Goal: Book appointment/travel/reservation

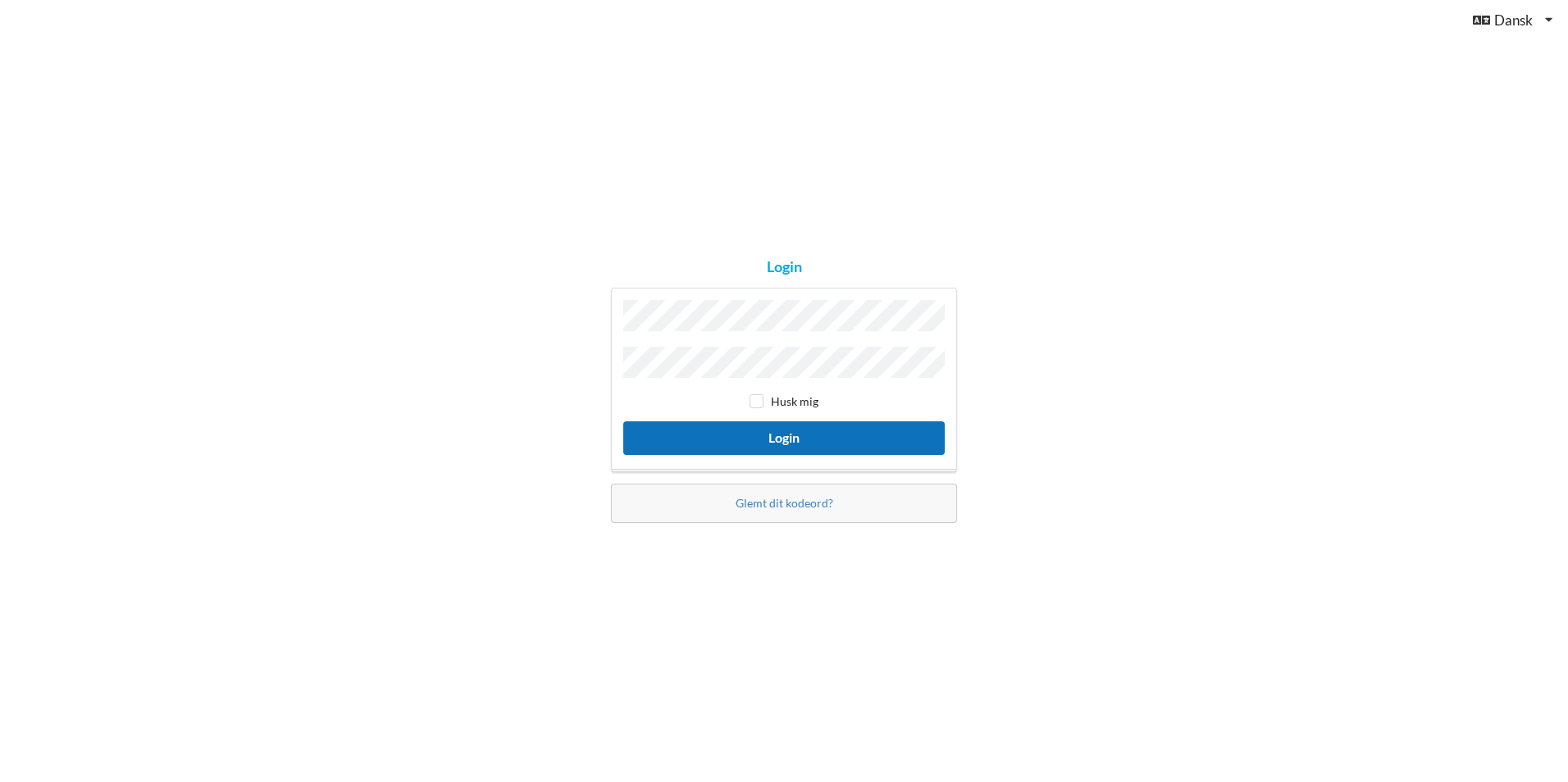
click at [736, 428] on button "Login" at bounding box center [784, 438] width 322 height 34
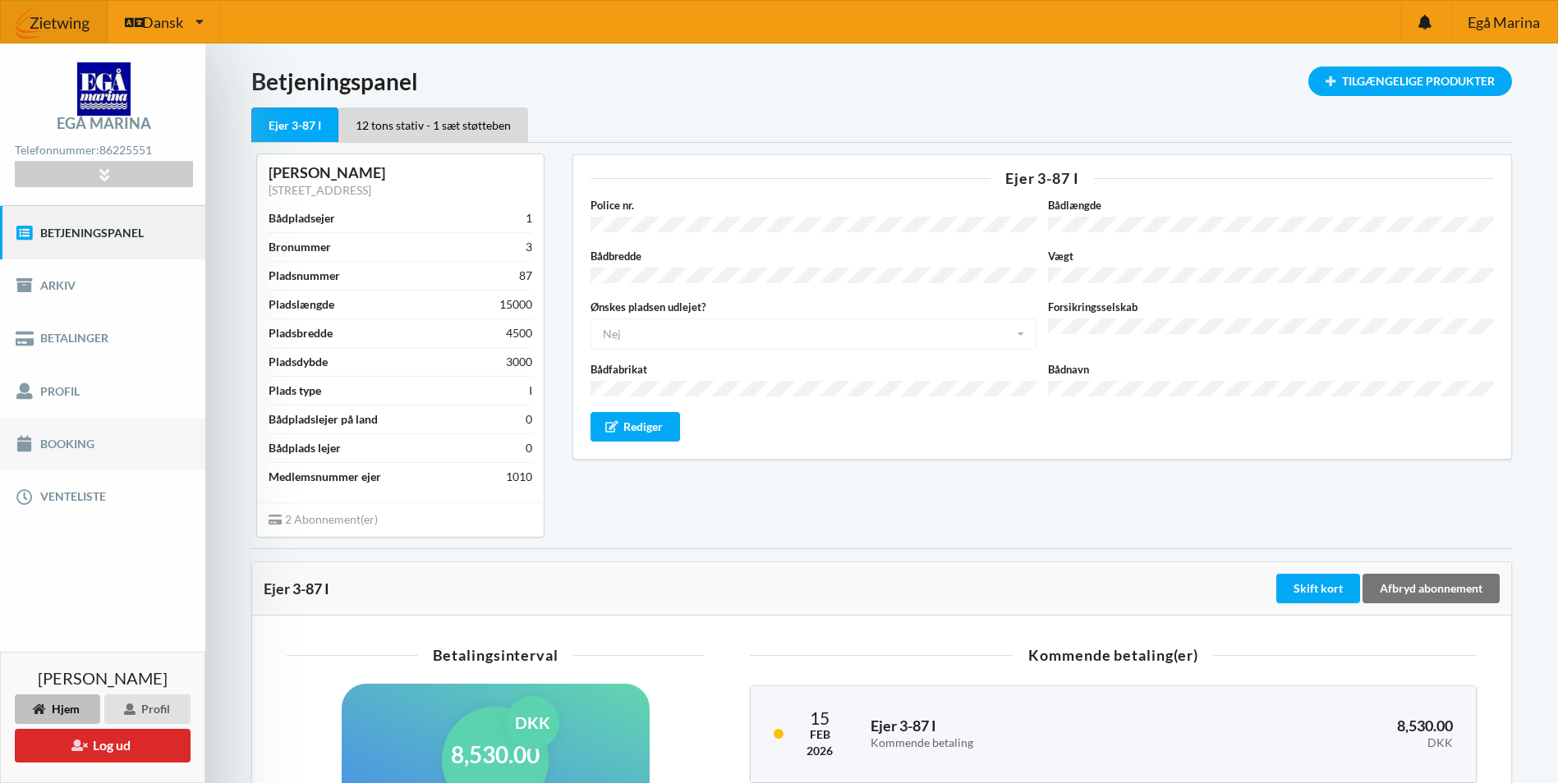
click at [56, 445] on link "Booking" at bounding box center [102, 444] width 205 height 53
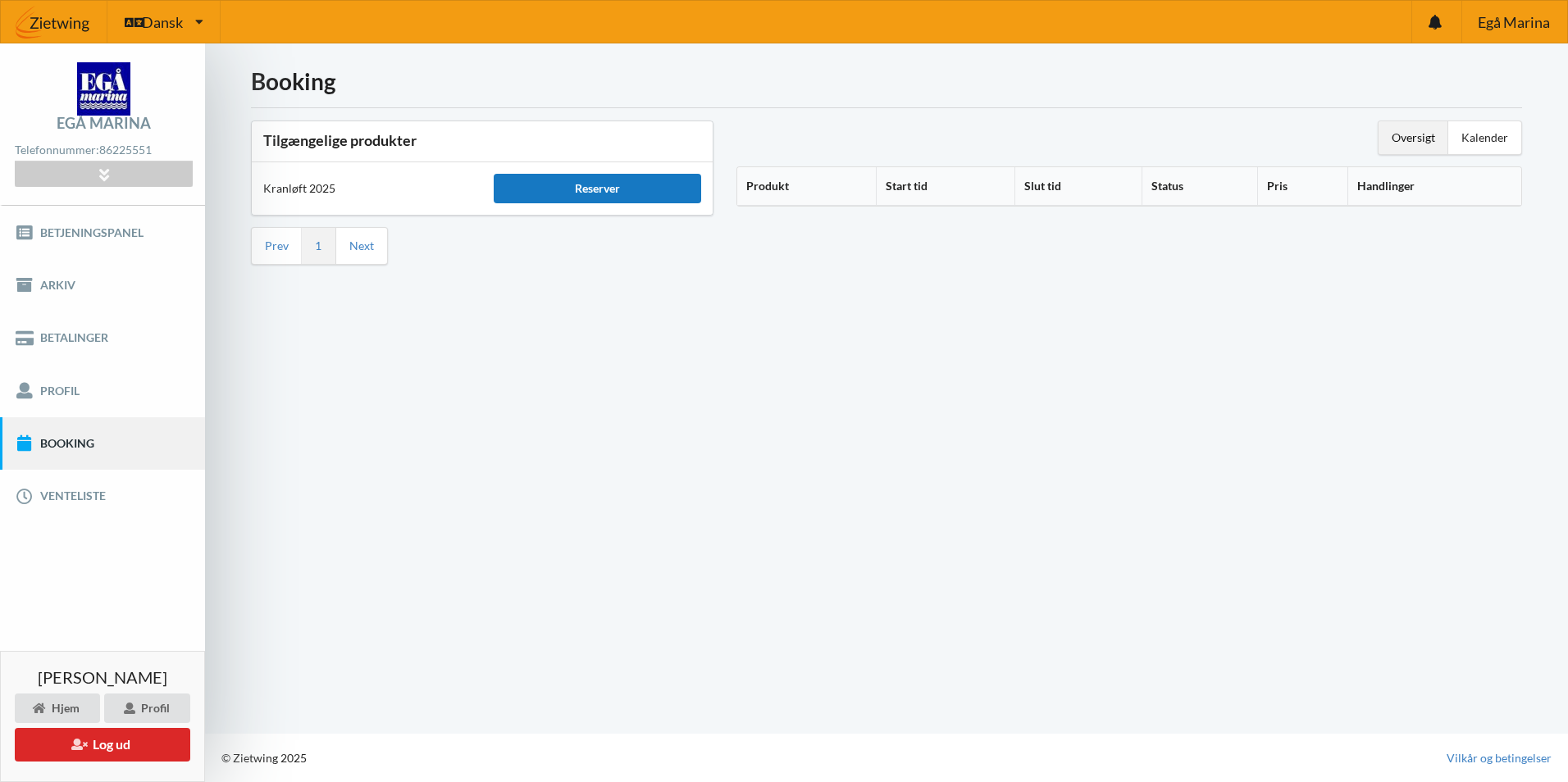
click at [592, 194] on div "Reserver" at bounding box center [597, 189] width 208 height 30
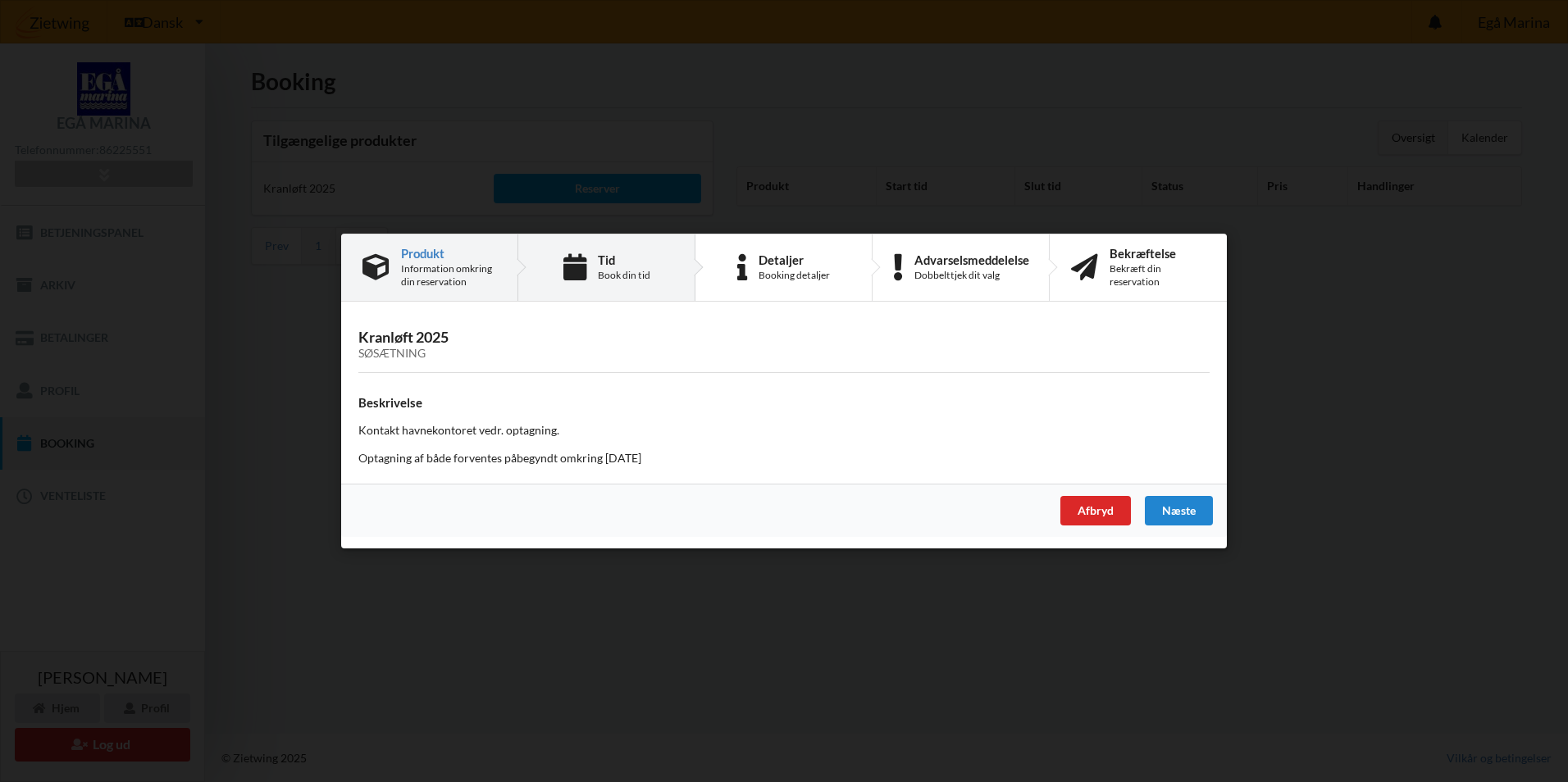
click at [628, 276] on div "Book din tid" at bounding box center [624, 275] width 53 height 13
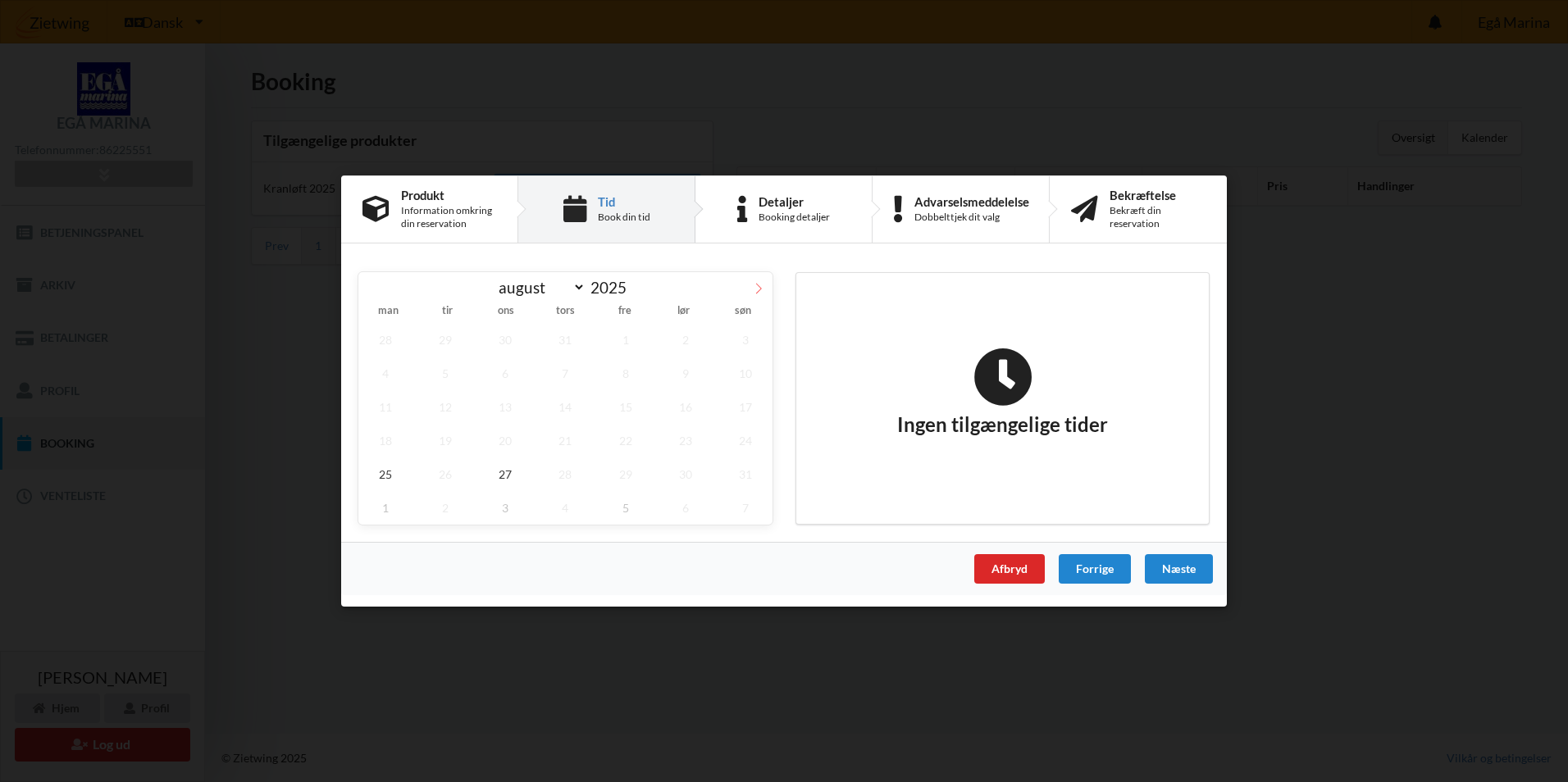
click at [759, 285] on icon at bounding box center [758, 288] width 11 height 11
click at [372, 283] on icon at bounding box center [372, 288] width 11 height 11
select select "7"
click at [419, 189] on div "Produkt" at bounding box center [448, 195] width 95 height 13
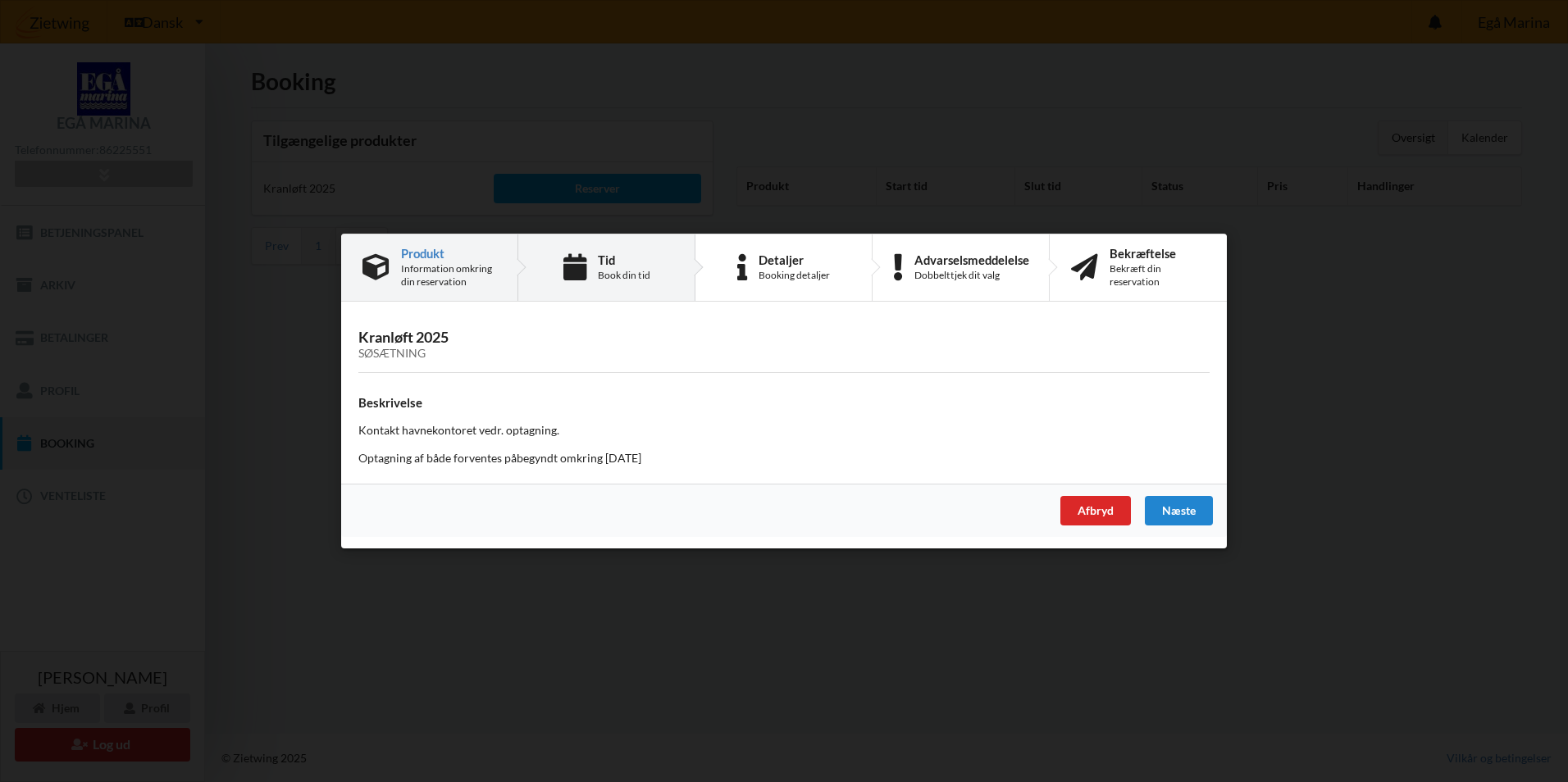
click at [611, 271] on div "Book din tid" at bounding box center [624, 275] width 53 height 13
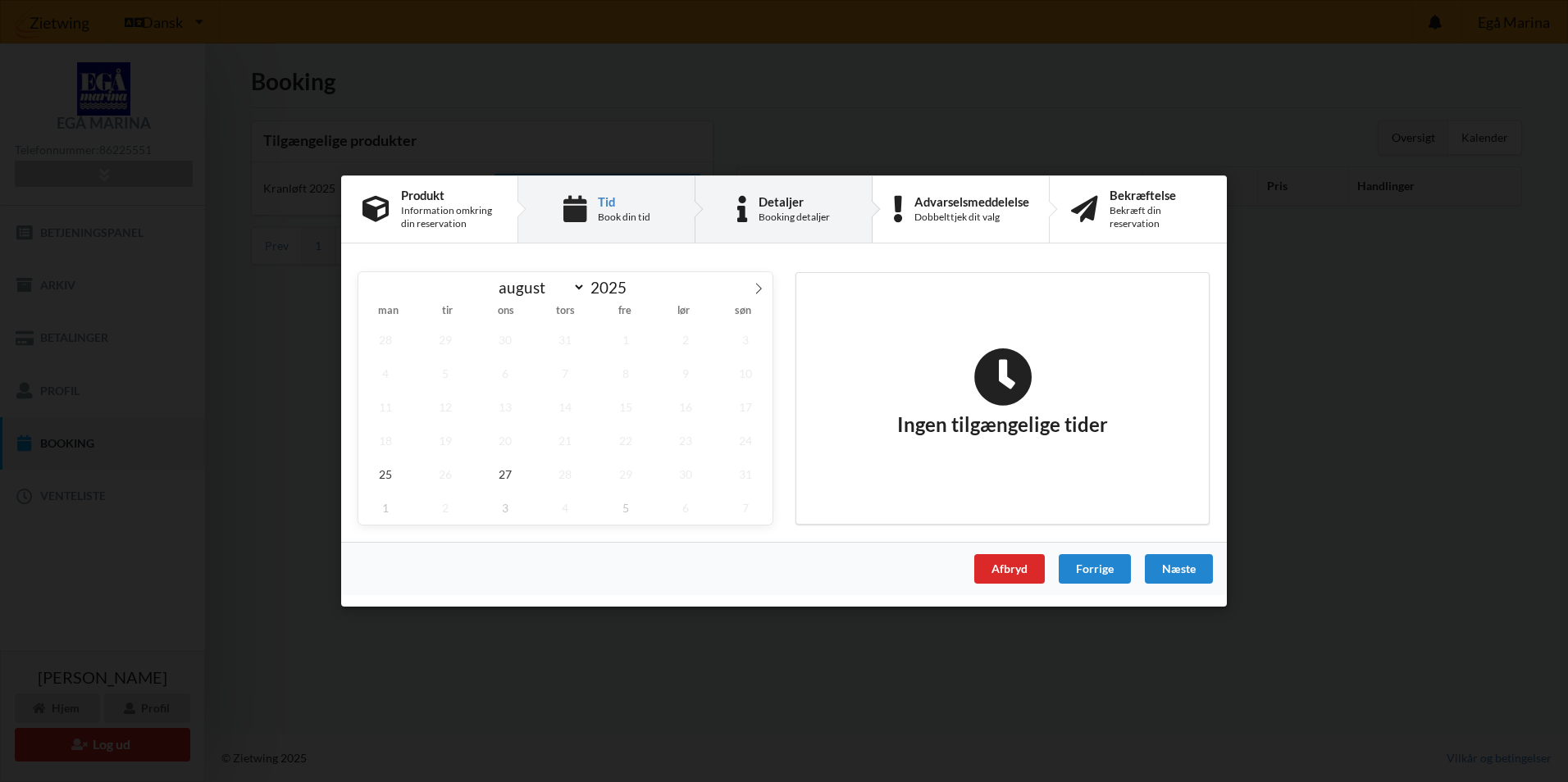
click at [785, 219] on div "Booking detaljer" at bounding box center [794, 217] width 71 height 13
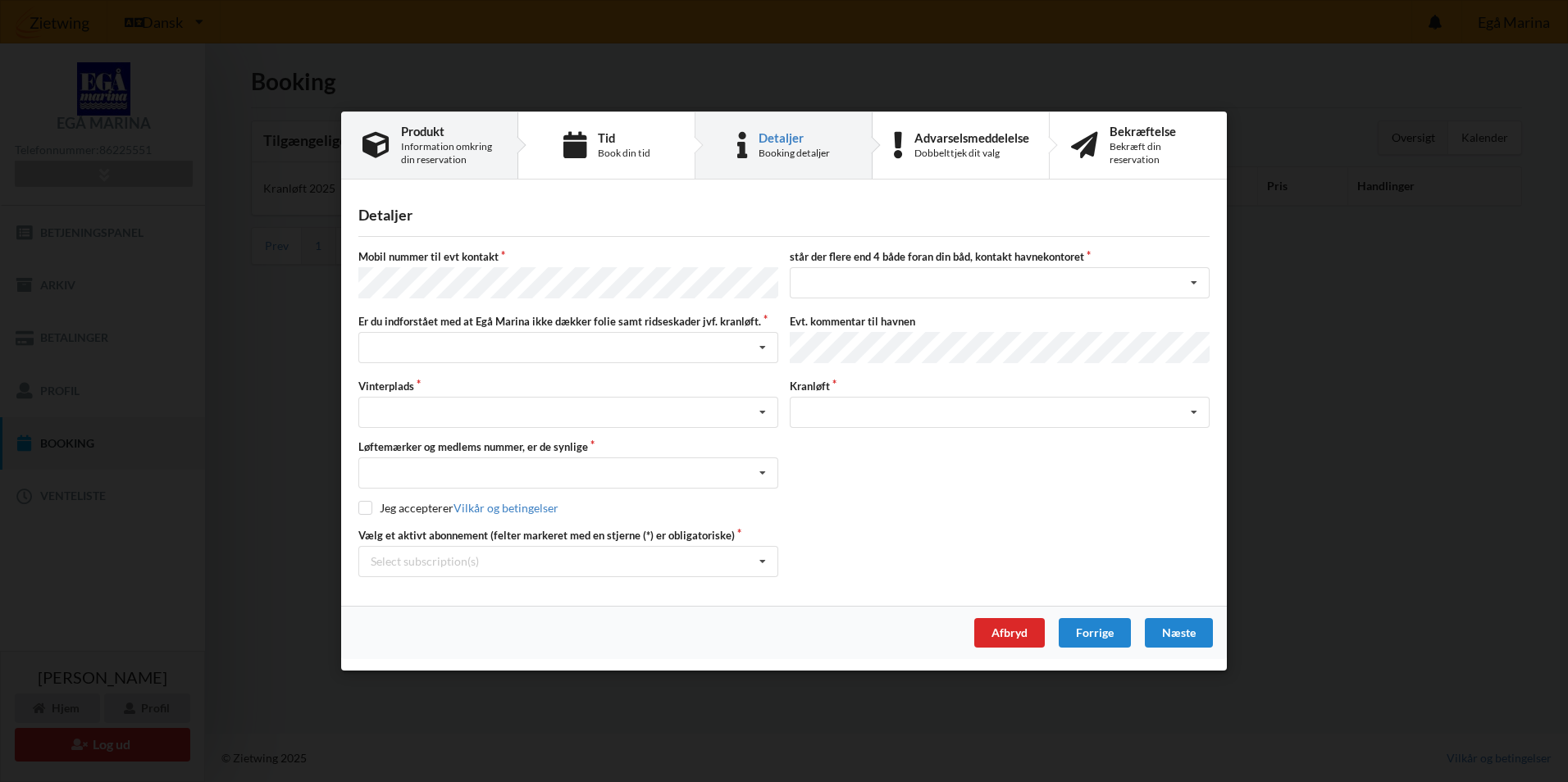
click at [446, 148] on div "Information omkring din reservation" at bounding box center [448, 153] width 95 height 26
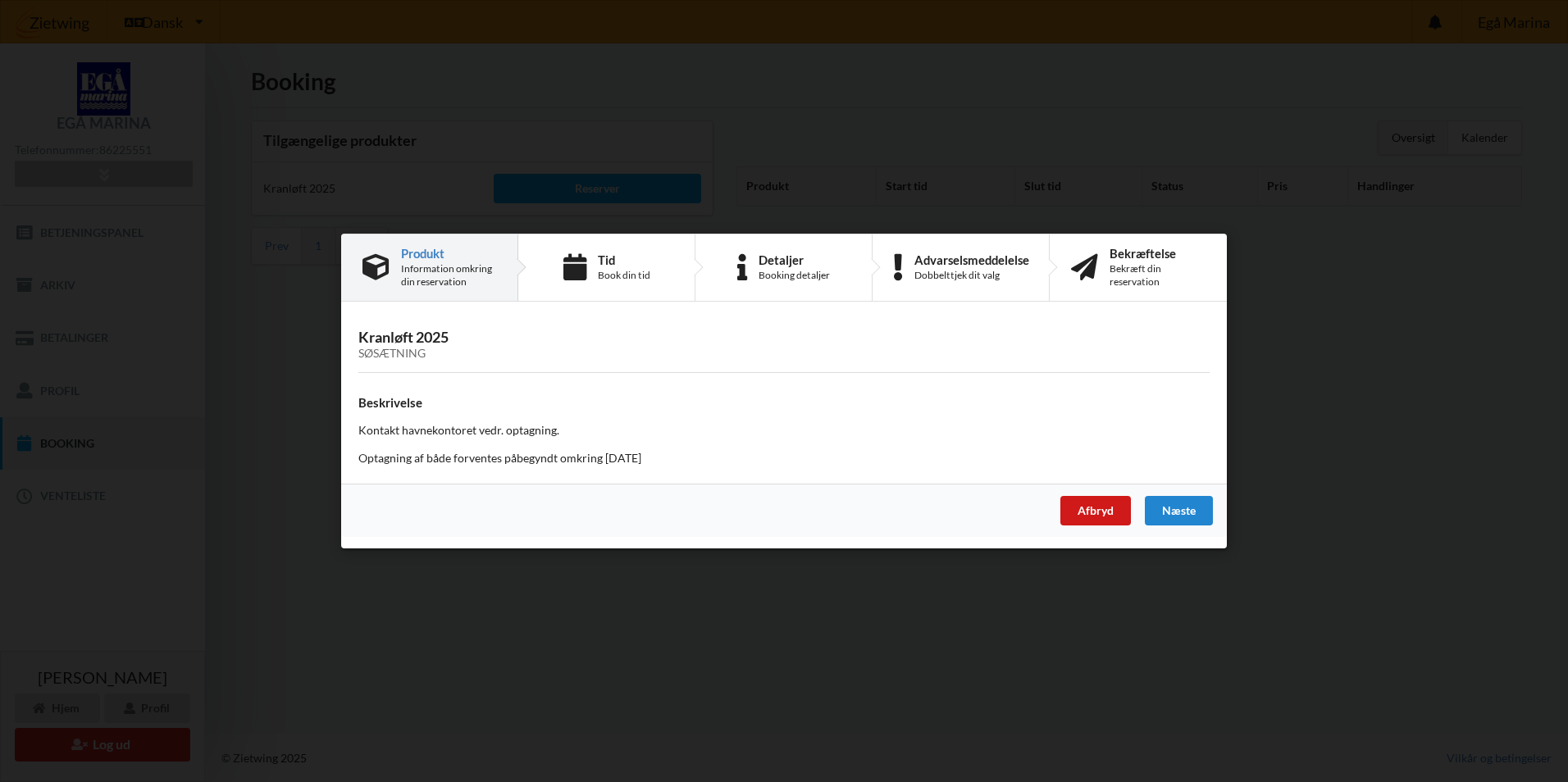
click at [1098, 515] on div "Afbryd" at bounding box center [1096, 511] width 71 height 30
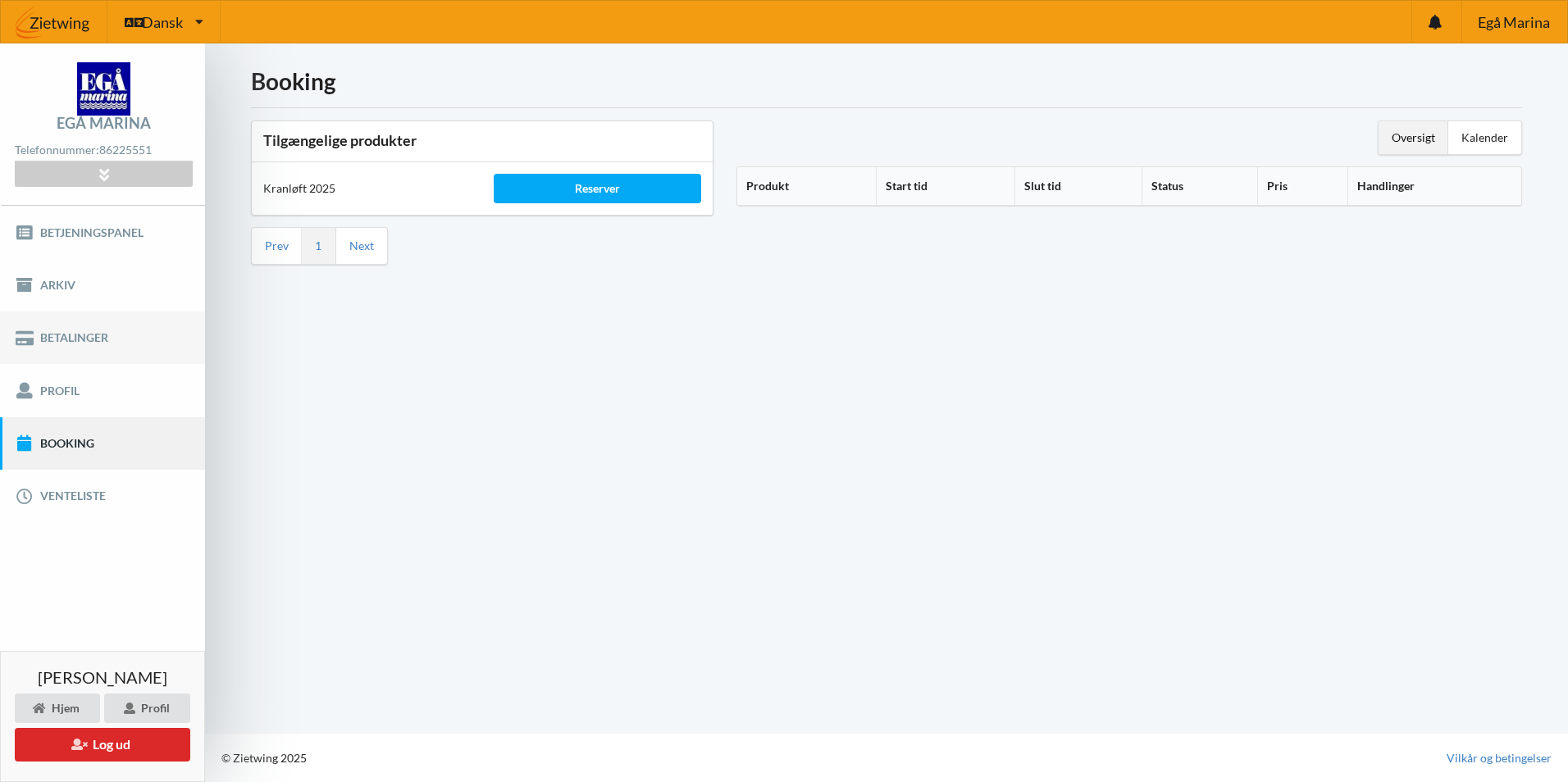
click at [78, 326] on link "Betalinger" at bounding box center [102, 338] width 205 height 53
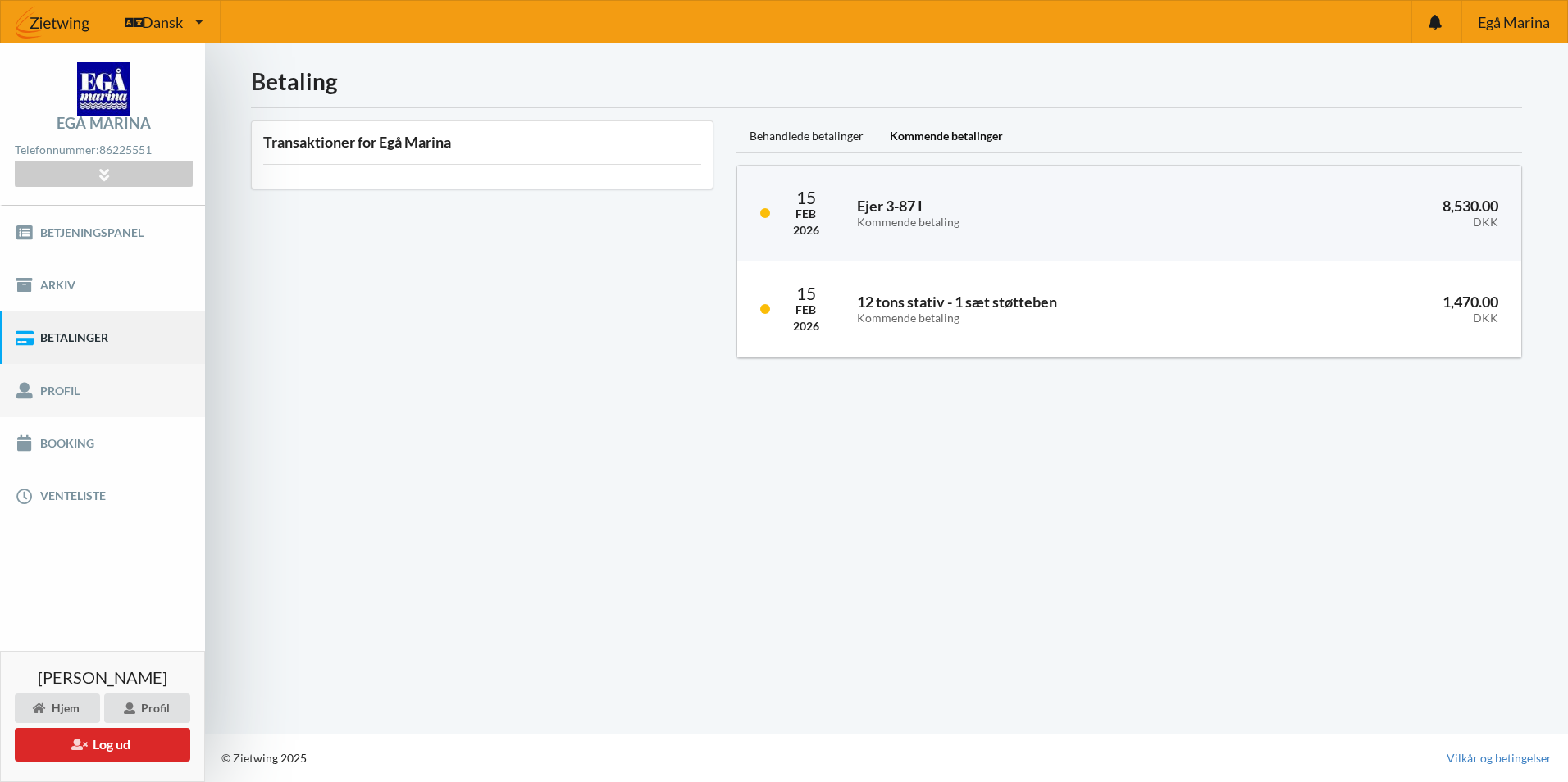
click at [98, 393] on link "Profil" at bounding box center [102, 391] width 205 height 53
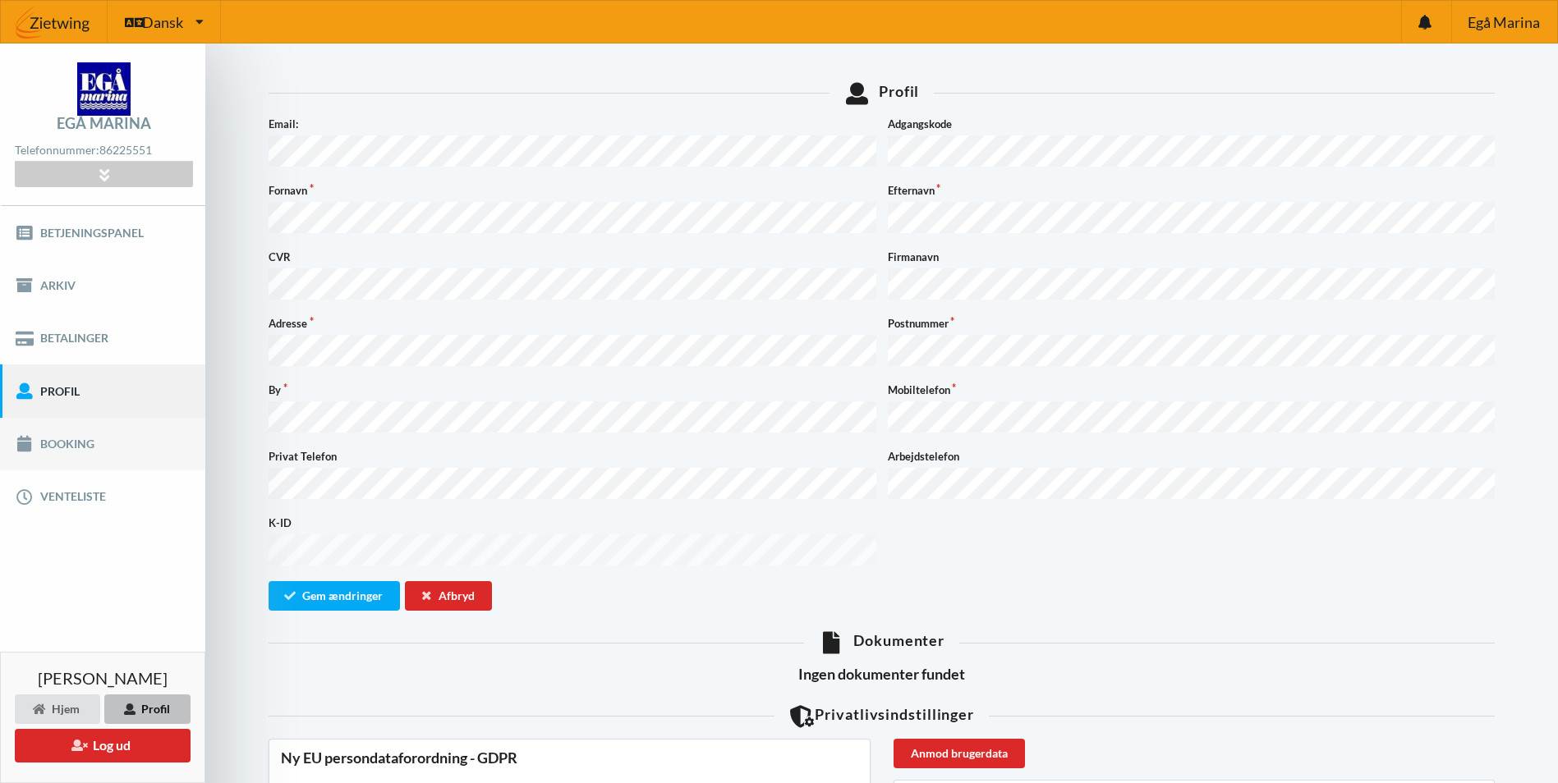
click at [111, 443] on link "Booking" at bounding box center [102, 444] width 205 height 53
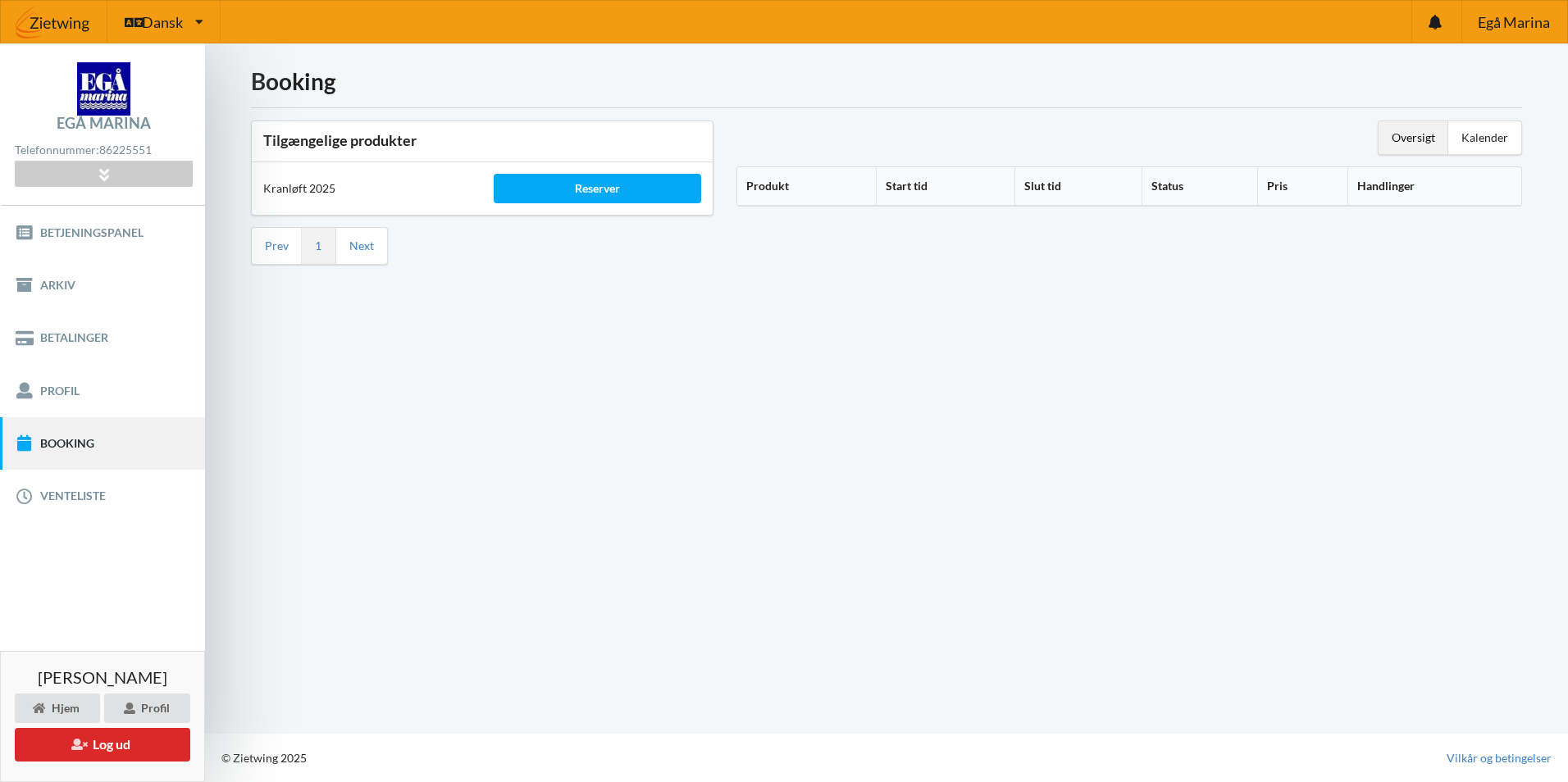
click at [67, 447] on link "Booking" at bounding box center [102, 443] width 205 height 53
click at [60, 460] on link "Booking" at bounding box center [102, 443] width 205 height 53
click at [658, 179] on div "Reserver" at bounding box center [597, 189] width 208 height 30
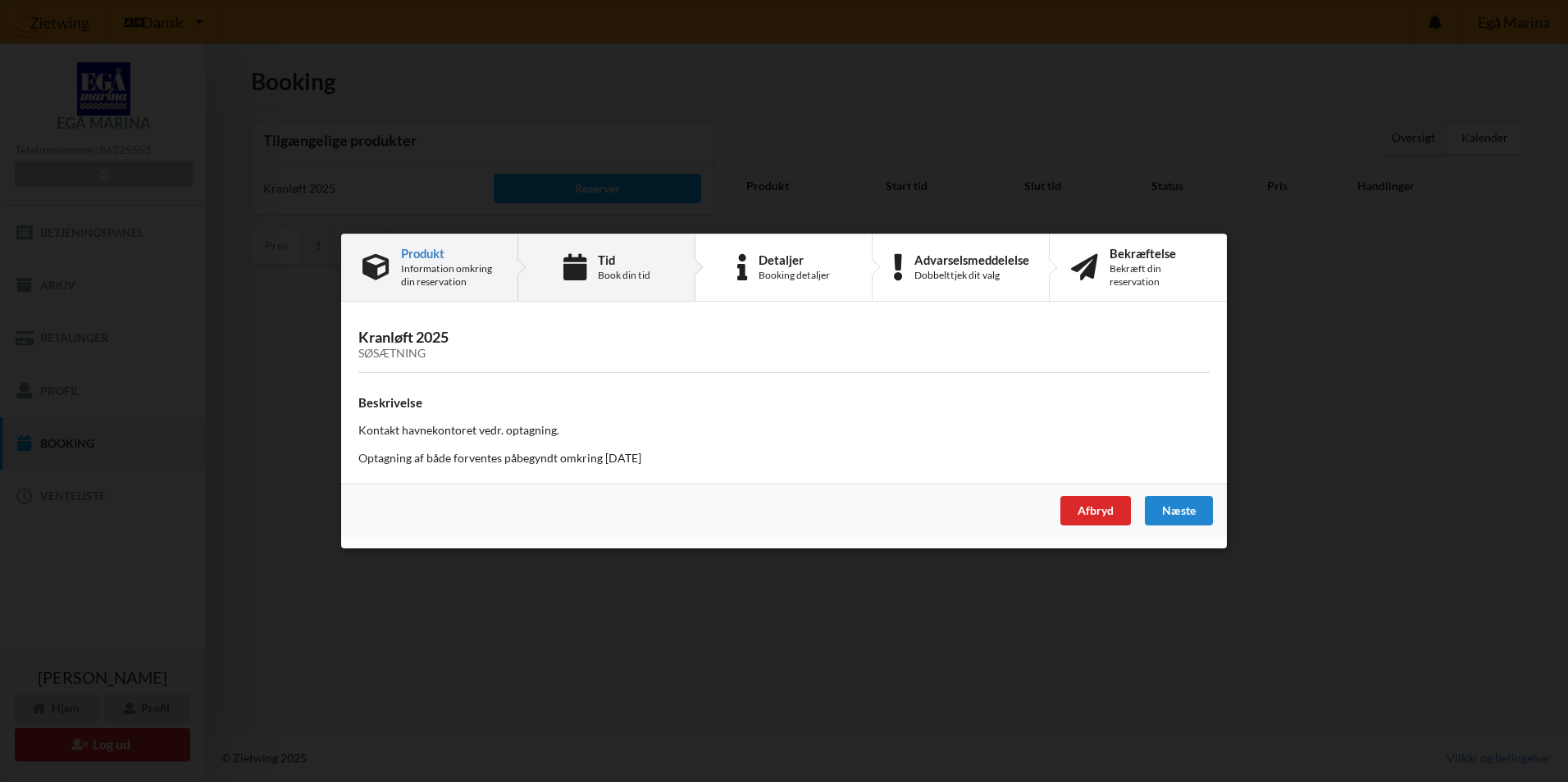
click at [637, 268] on div "Tid Book din tid" at bounding box center [624, 268] width 53 height 29
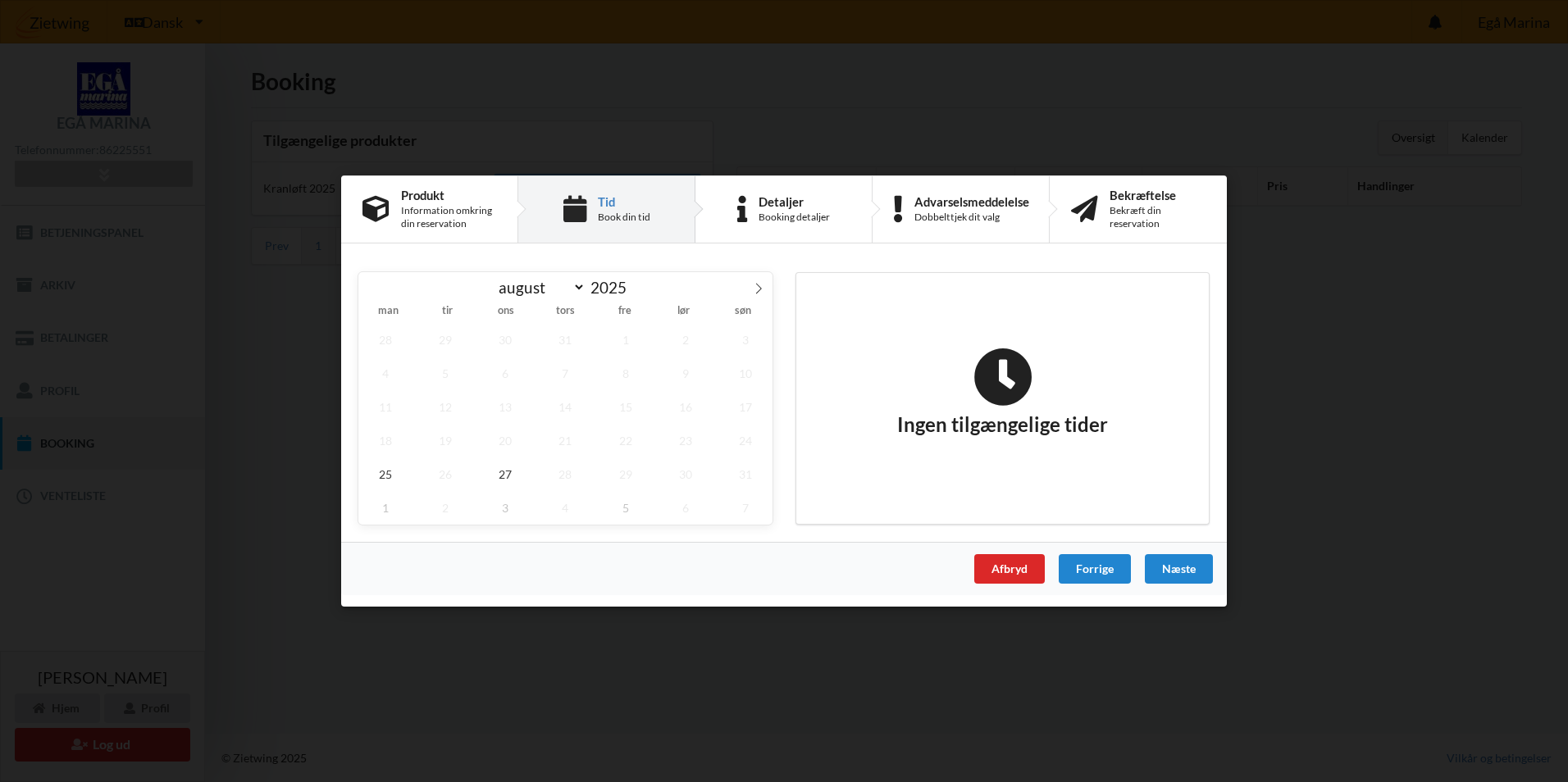
click at [466, 214] on div "Information omkring din reservation" at bounding box center [448, 217] width 95 height 26
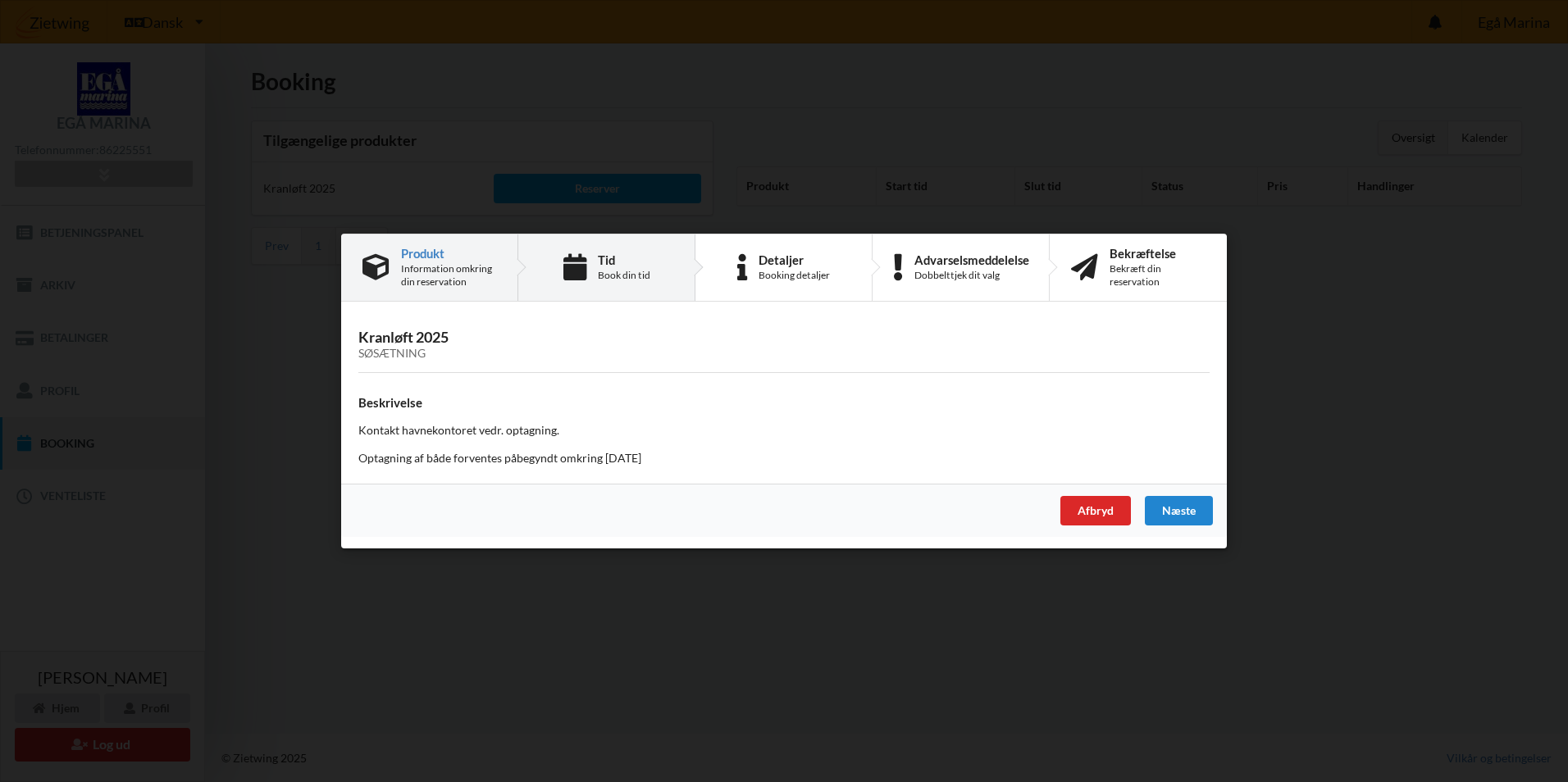
click at [589, 269] on div "Tid Book din tid" at bounding box center [606, 268] width 177 height 67
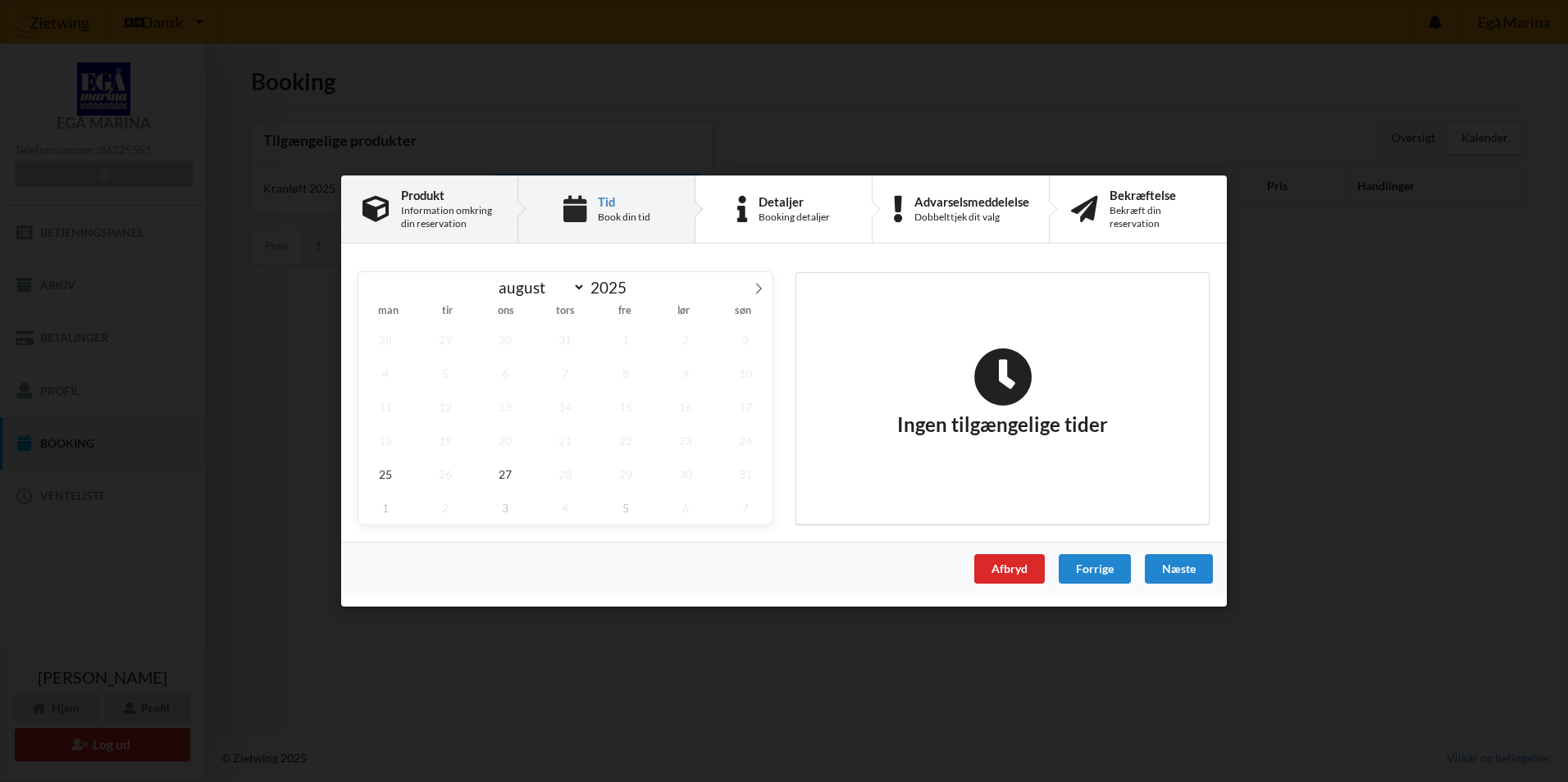
click at [474, 217] on div "Information omkring din reservation" at bounding box center [448, 217] width 95 height 26
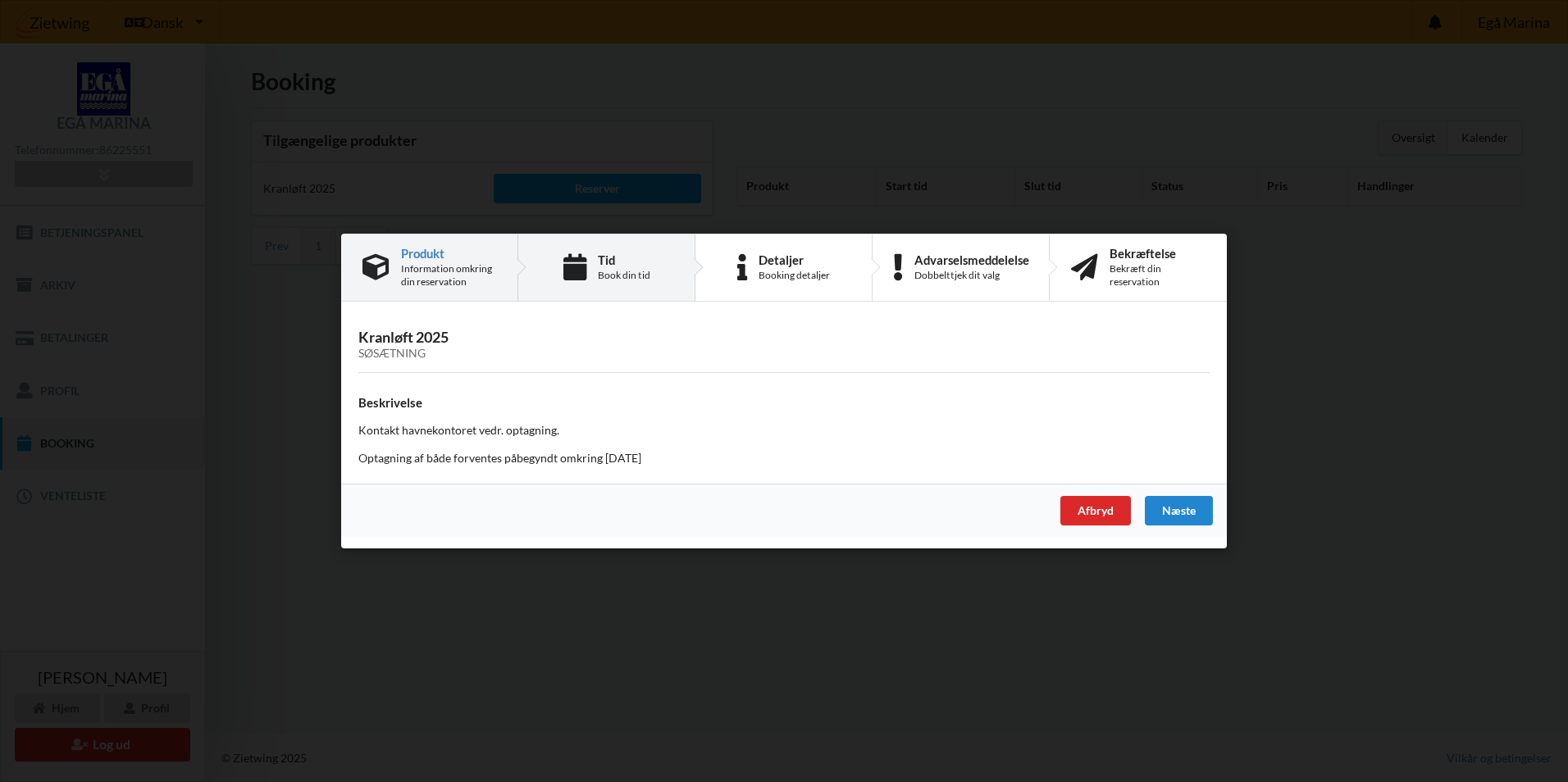
click at [580, 258] on icon at bounding box center [574, 268] width 23 height 27
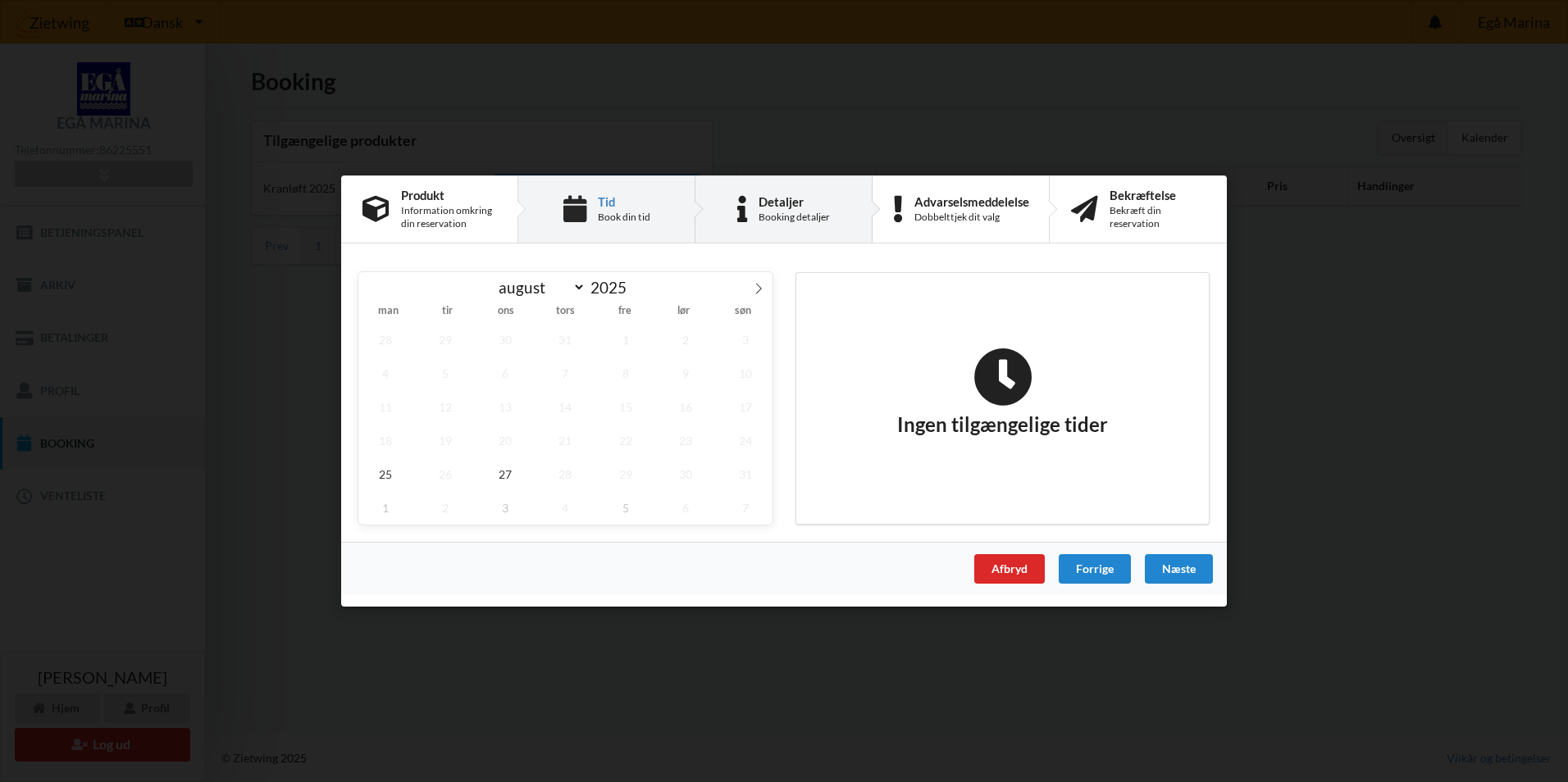
click at [768, 218] on div "Booking detaljer" at bounding box center [794, 217] width 71 height 13
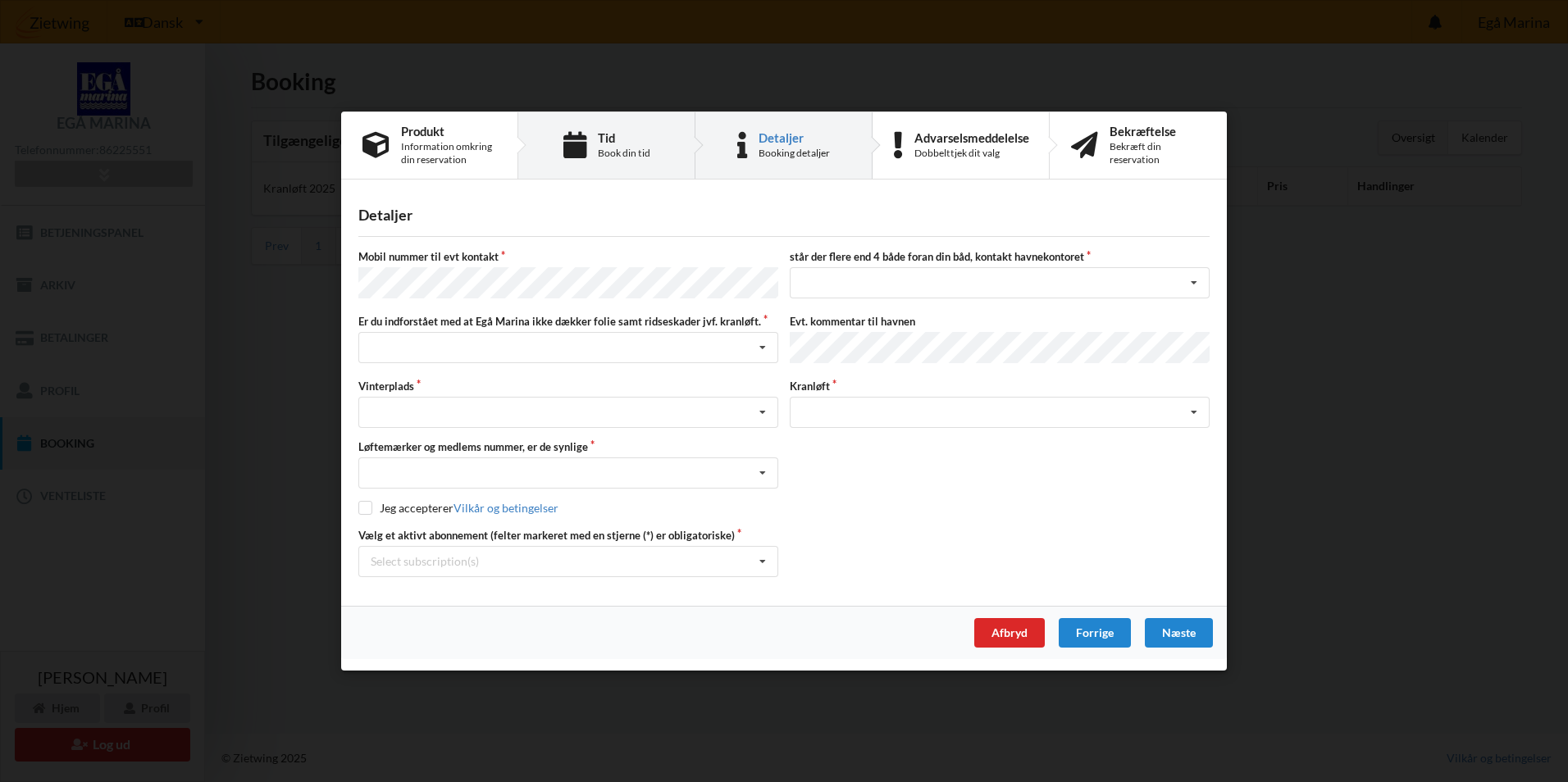
click at [612, 153] on div "Book din tid" at bounding box center [624, 153] width 53 height 13
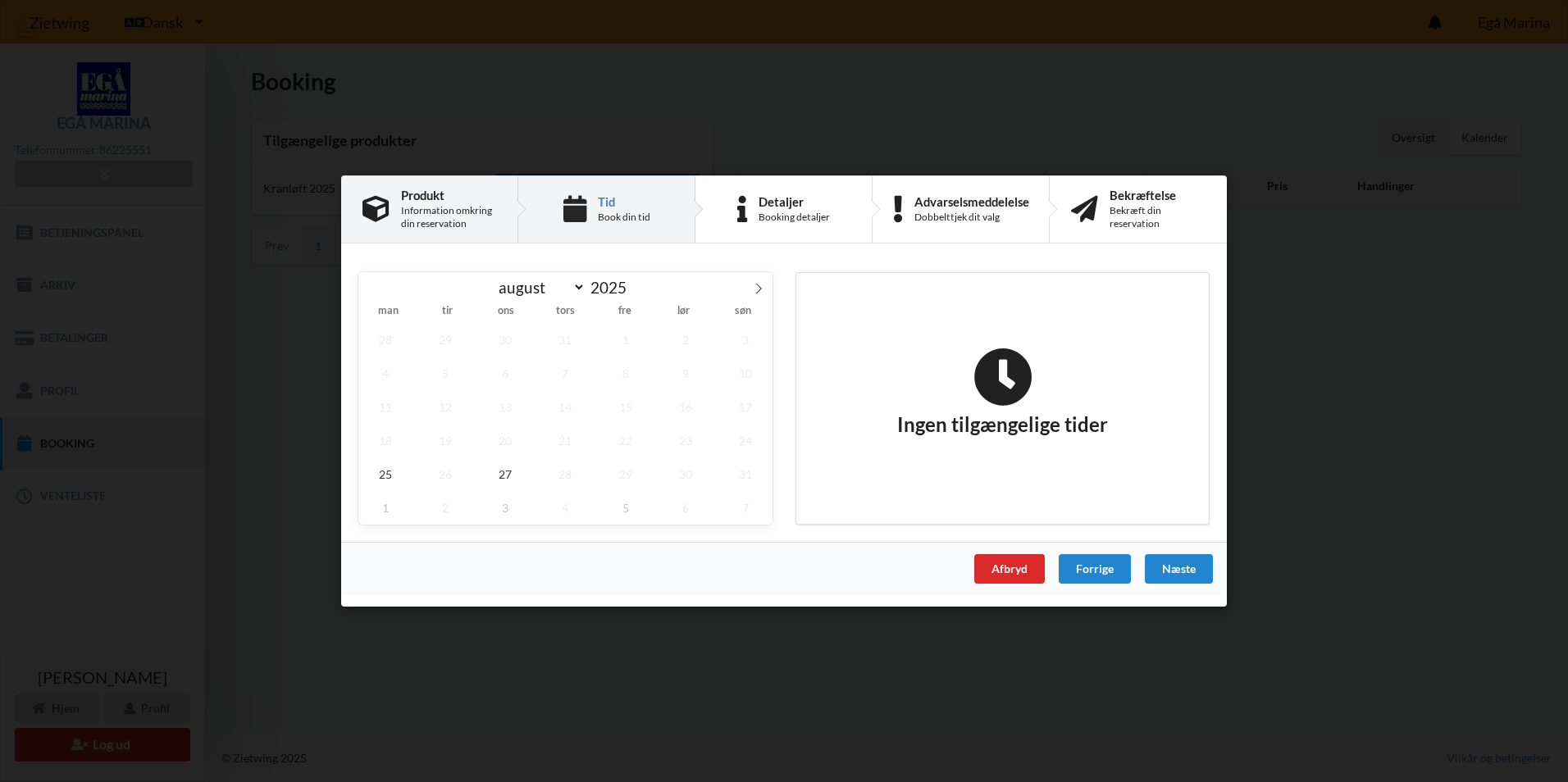
click at [458, 221] on div "Information omkring din reservation" at bounding box center [448, 217] width 95 height 26
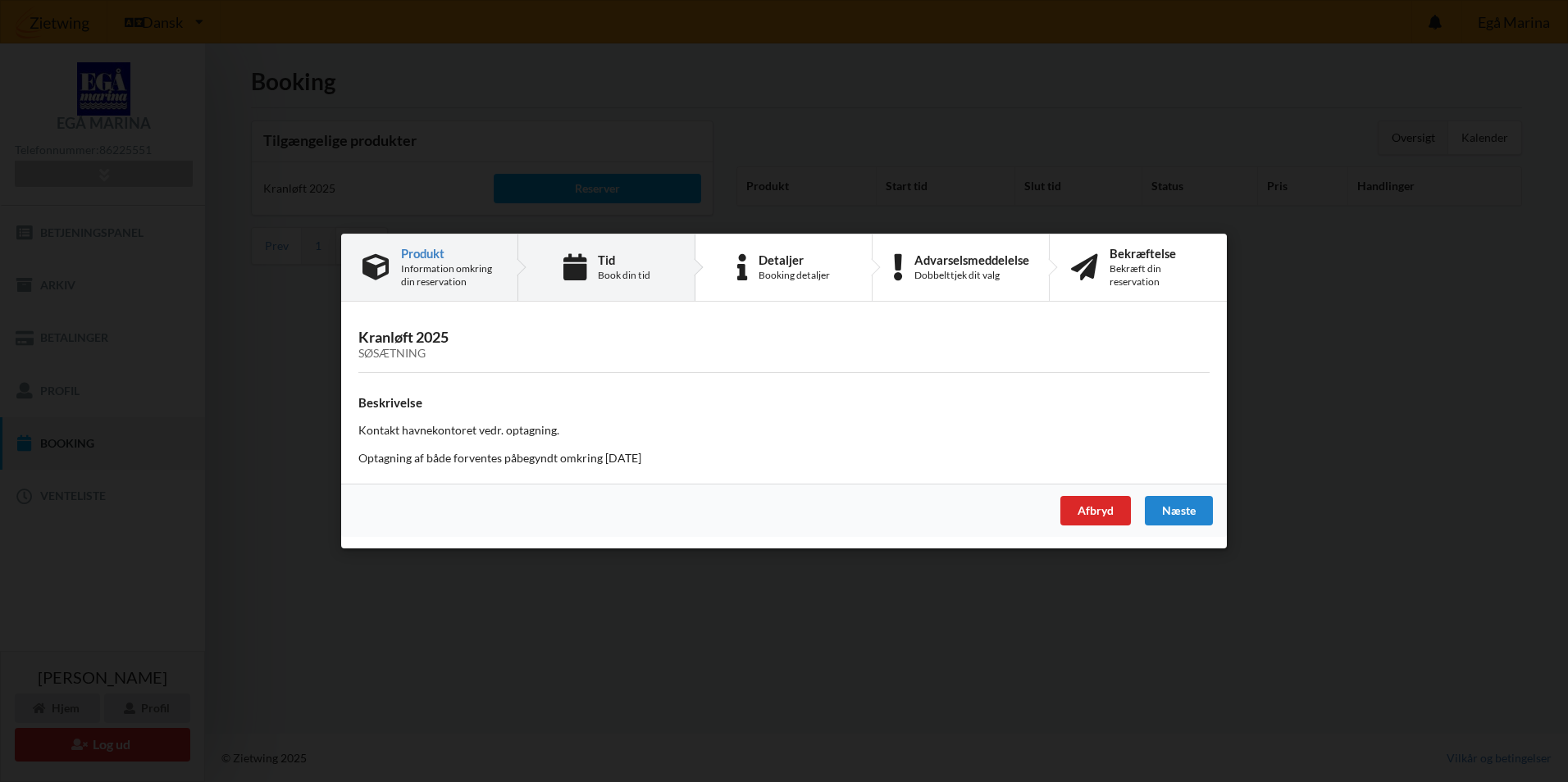
click at [616, 260] on div "Tid" at bounding box center [624, 260] width 53 height 13
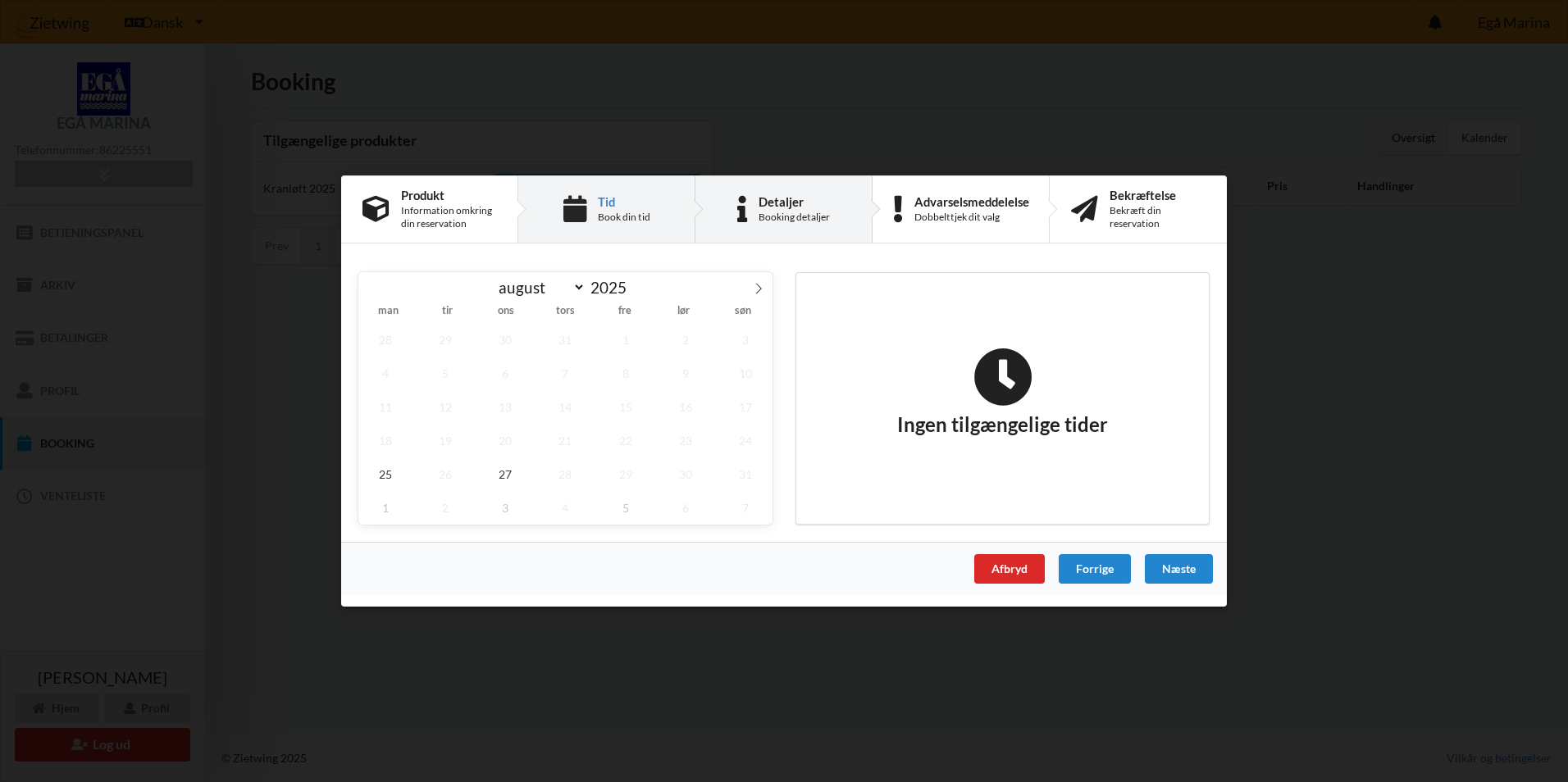
click at [762, 204] on div "Detaljer" at bounding box center [794, 201] width 71 height 13
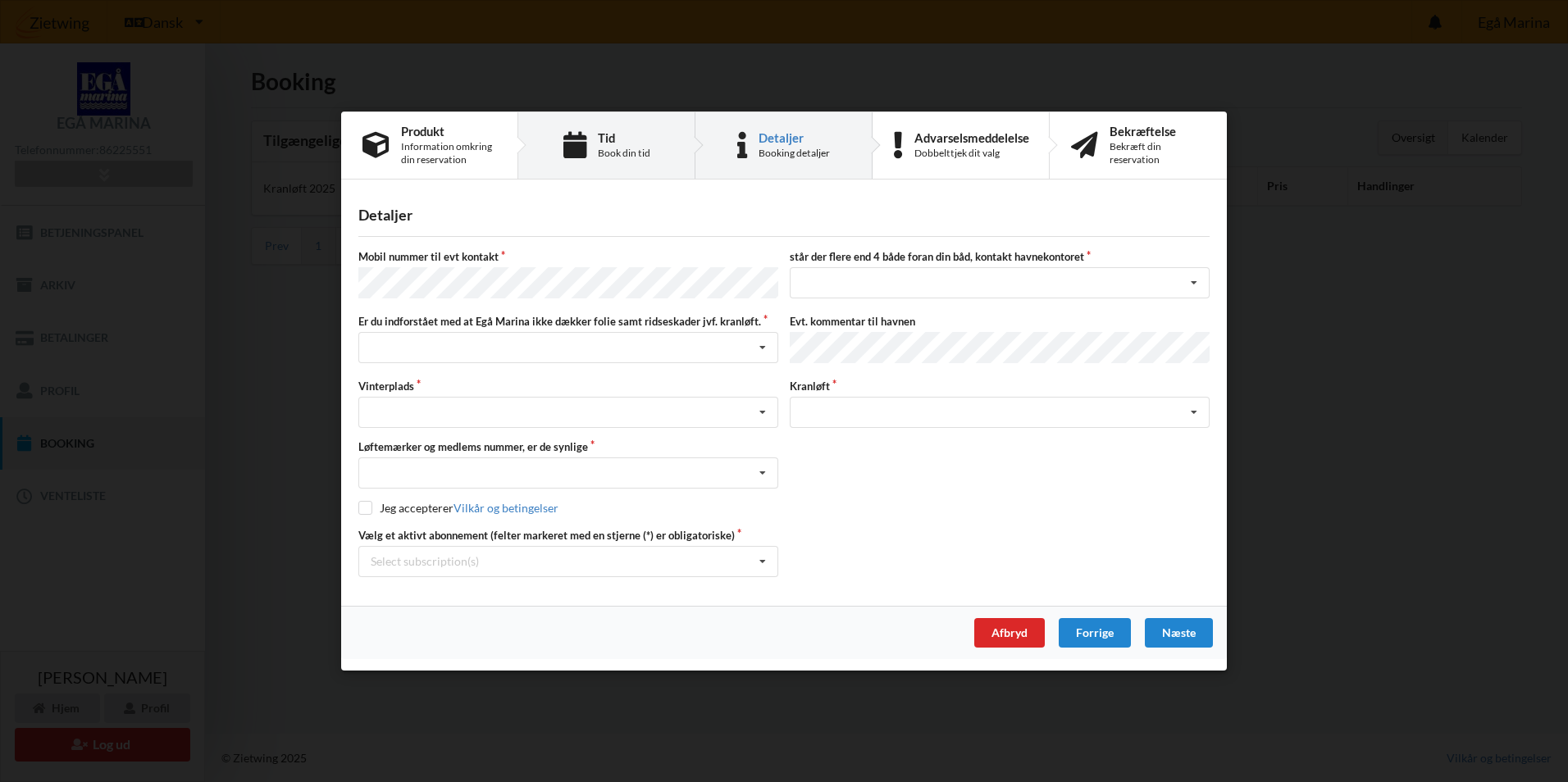
click at [607, 153] on div "Book din tid" at bounding box center [624, 153] width 53 height 13
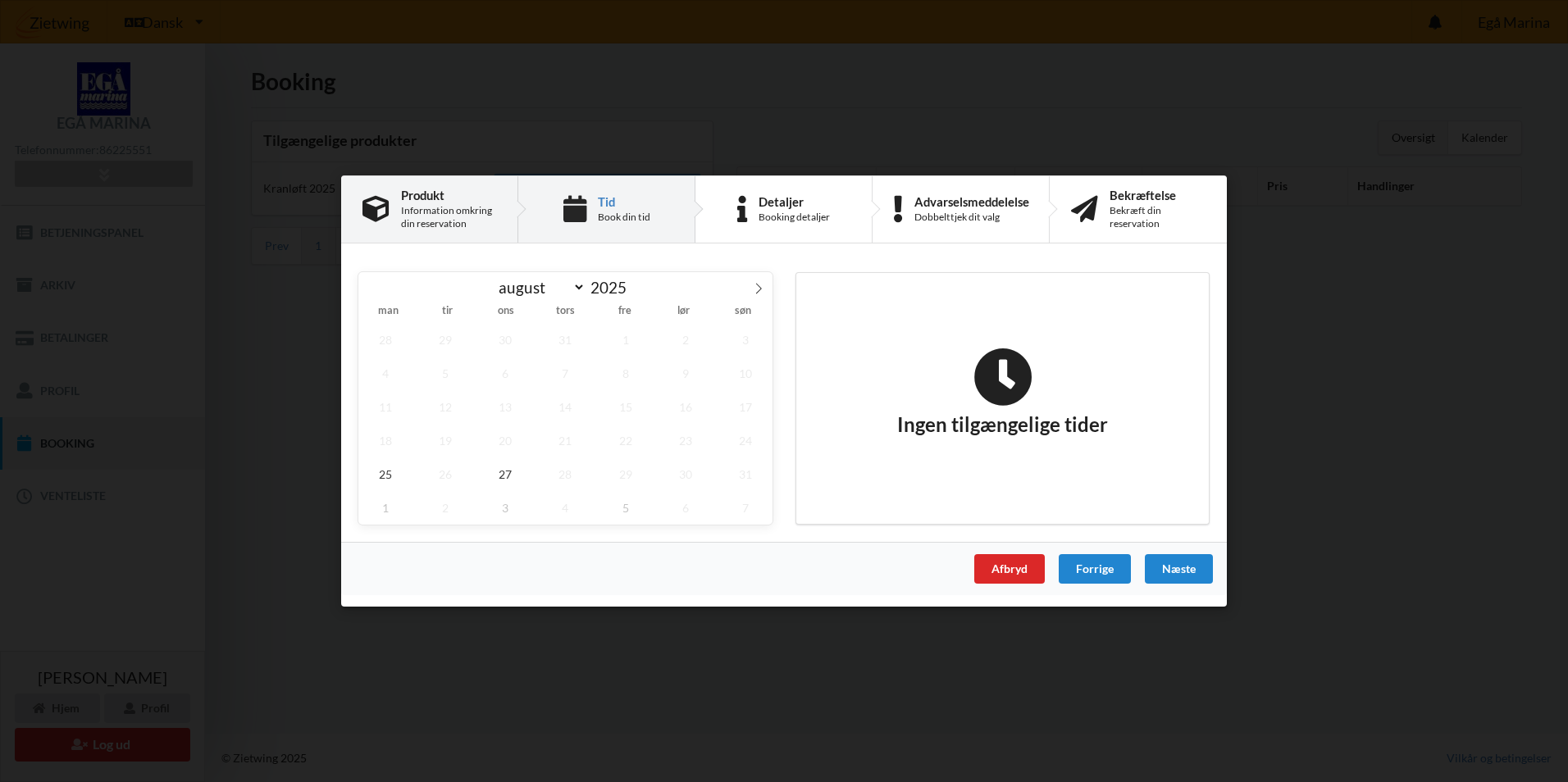
click at [466, 200] on div "Produkt" at bounding box center [448, 195] width 95 height 13
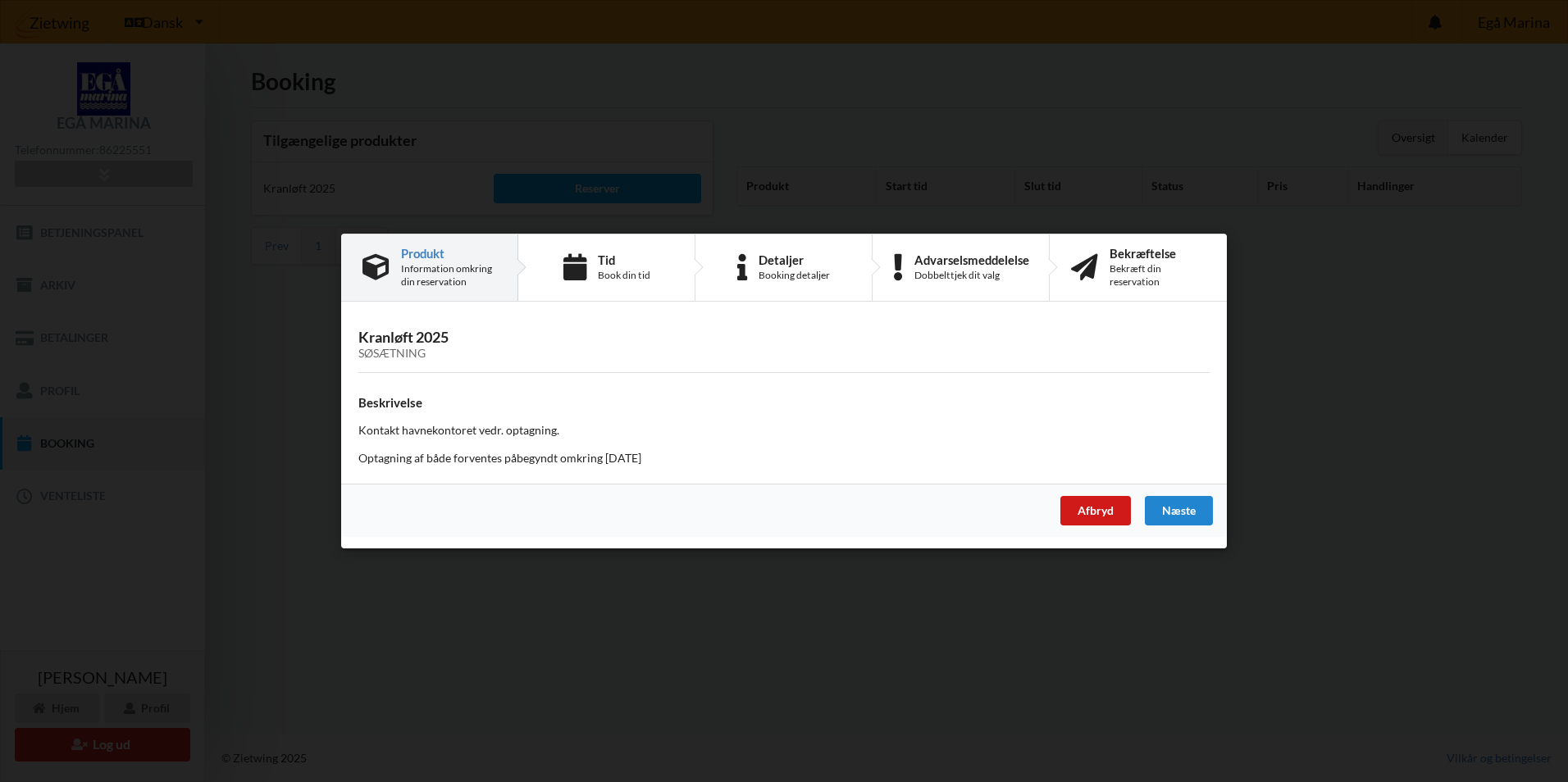
click at [1076, 518] on div "Afbryd" at bounding box center [1096, 511] width 71 height 30
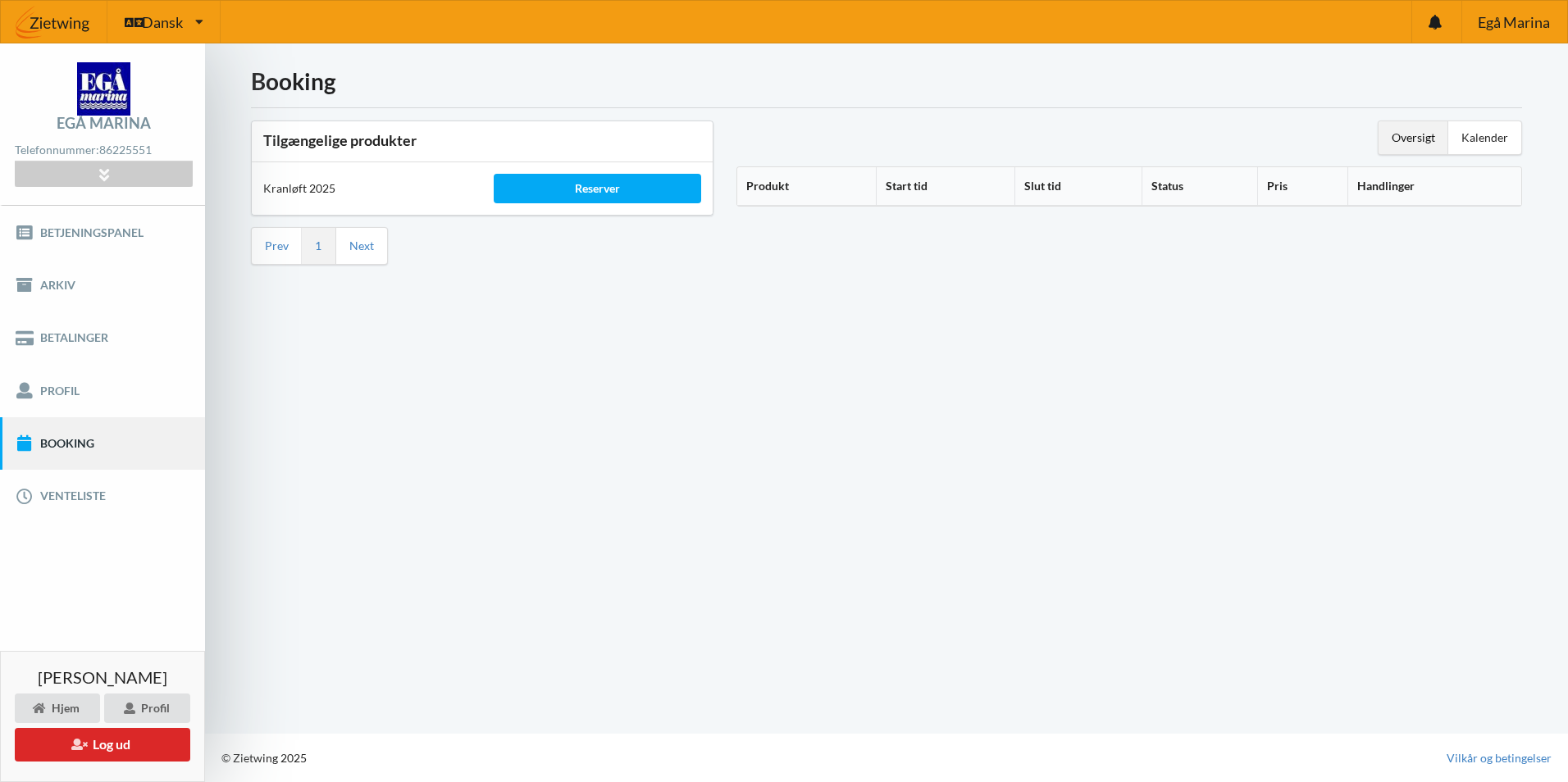
click at [59, 437] on link "Booking" at bounding box center [102, 443] width 205 height 53
click at [617, 181] on div "Reserver" at bounding box center [597, 189] width 208 height 30
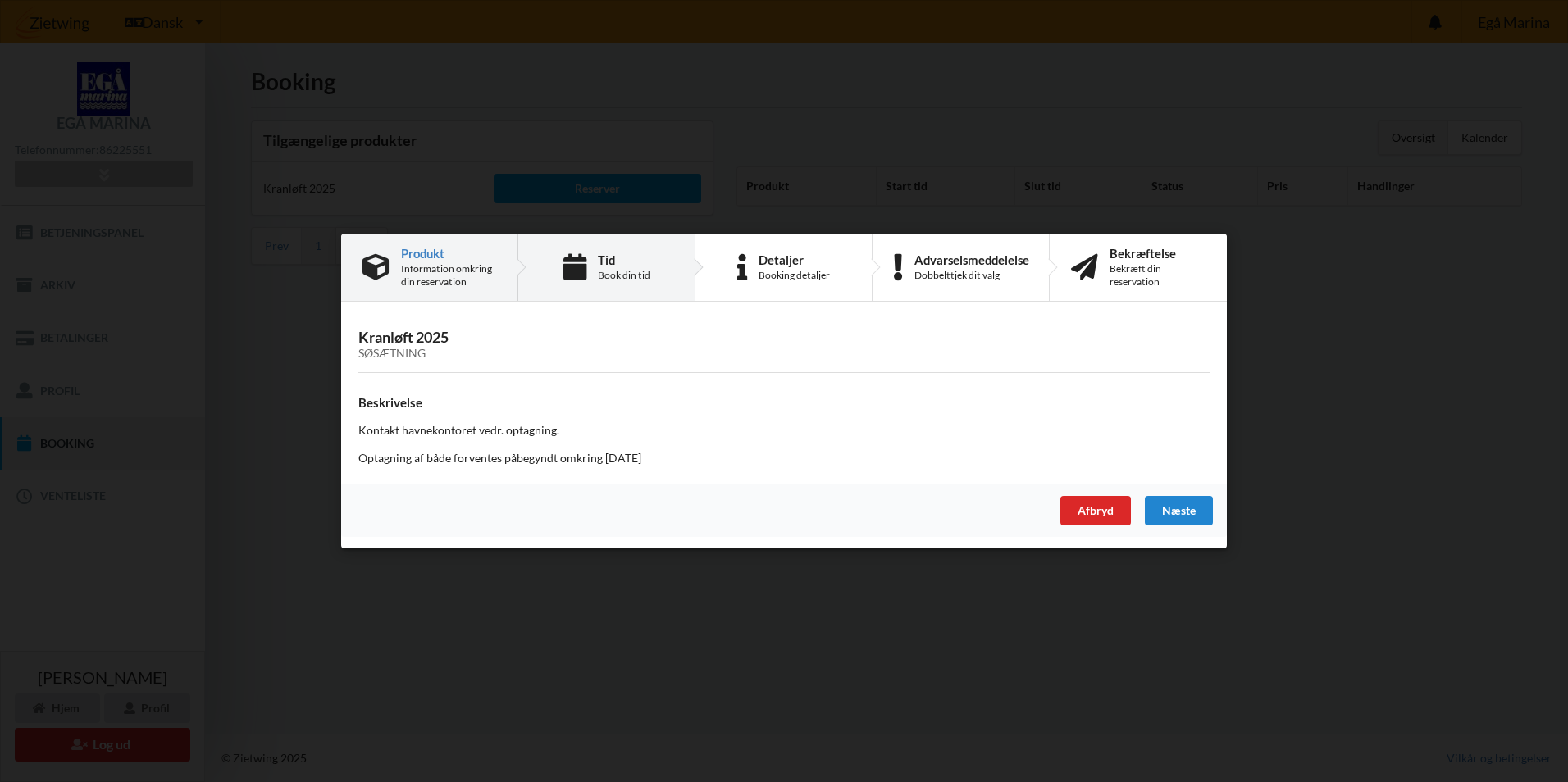
click at [612, 259] on div "Tid" at bounding box center [624, 260] width 53 height 13
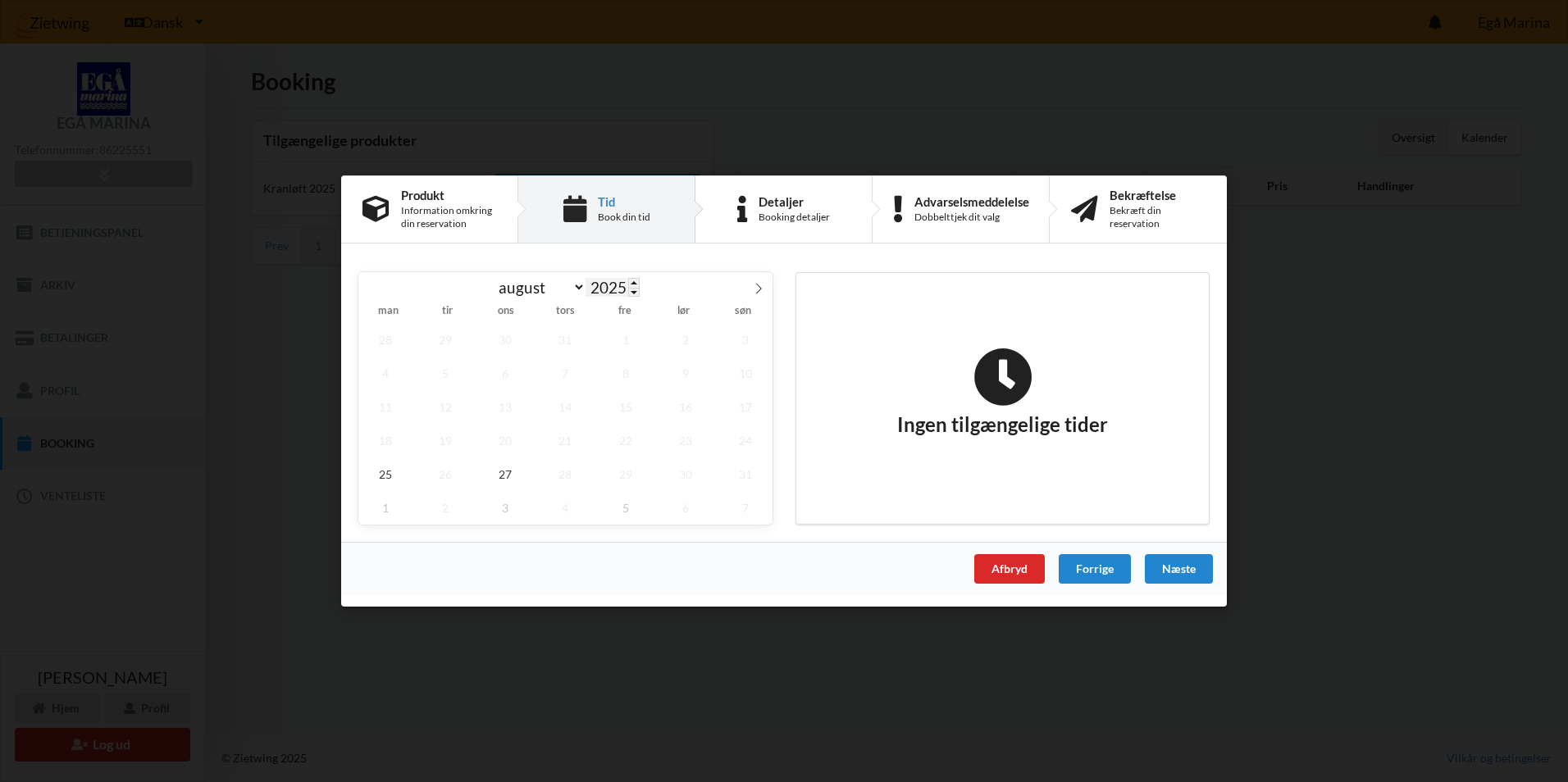
click at [615, 288] on input "2025" at bounding box center [612, 287] width 54 height 19
click at [633, 291] on span at bounding box center [633, 293] width 11 height 10
click at [551, 285] on select "august september oktober november december" at bounding box center [538, 288] width 95 height 21
click at [491, 278] on select "august september oktober november december" at bounding box center [538, 288] width 95 height 21
click at [626, 333] on span "3" at bounding box center [625, 341] width 54 height 34
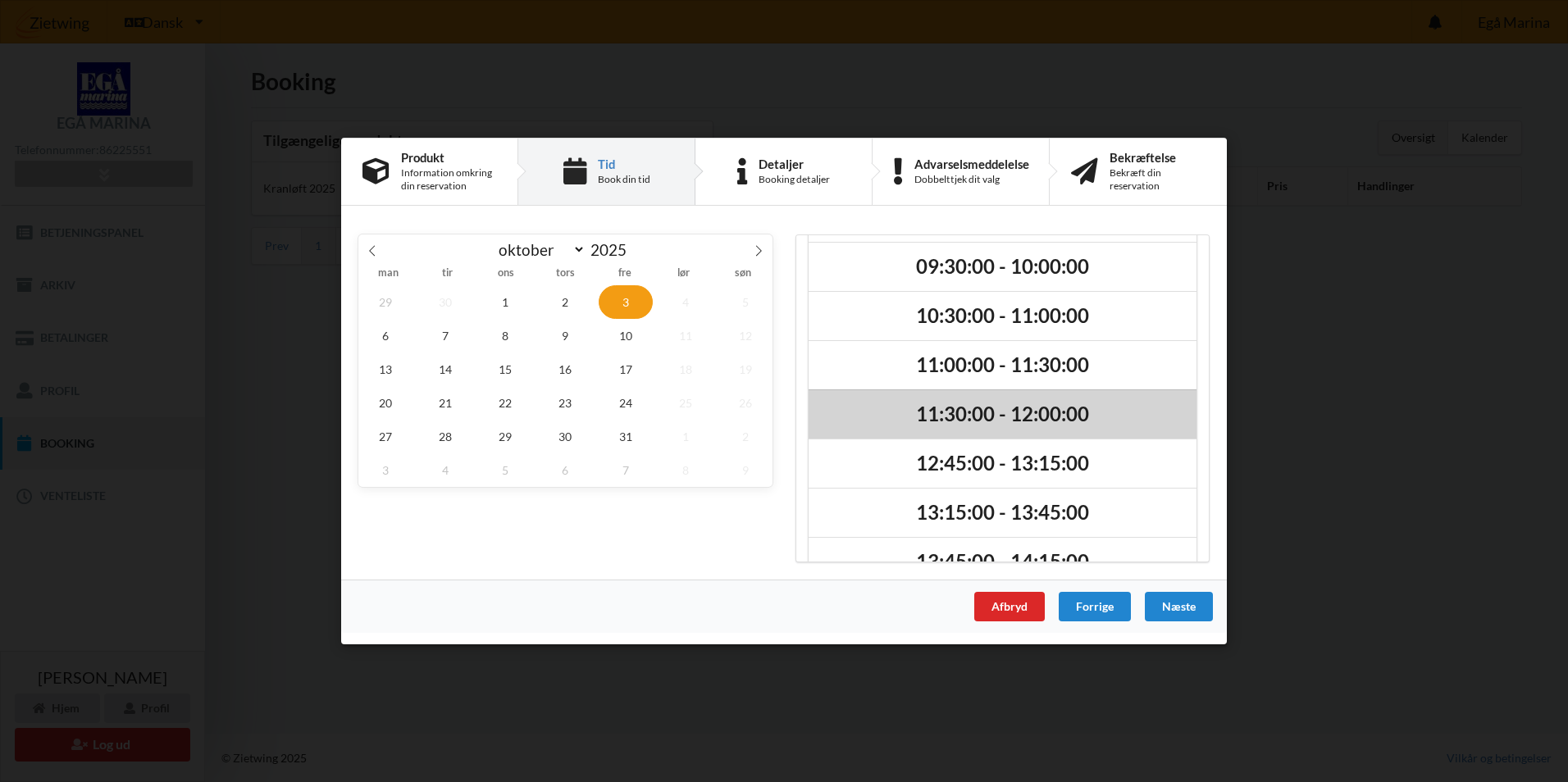
scroll to position [139, 0]
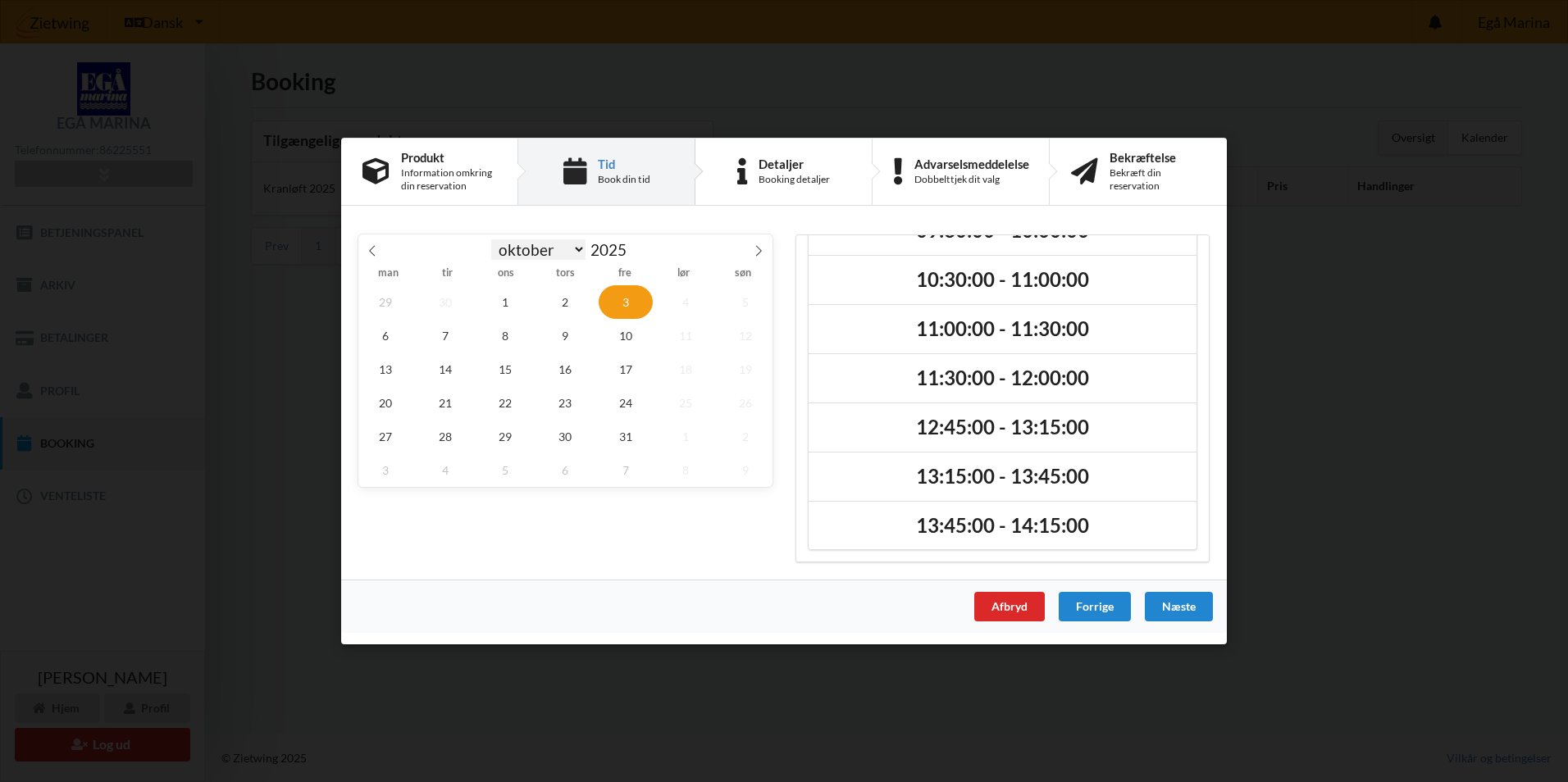
click at [548, 253] on select "august september oktober november december" at bounding box center [538, 250] width 95 height 21
click at [491, 240] on select "august september oktober november december" at bounding box center [538, 250] width 95 height 21
select select "8"
click at [621, 401] on span "26" at bounding box center [625, 403] width 54 height 34
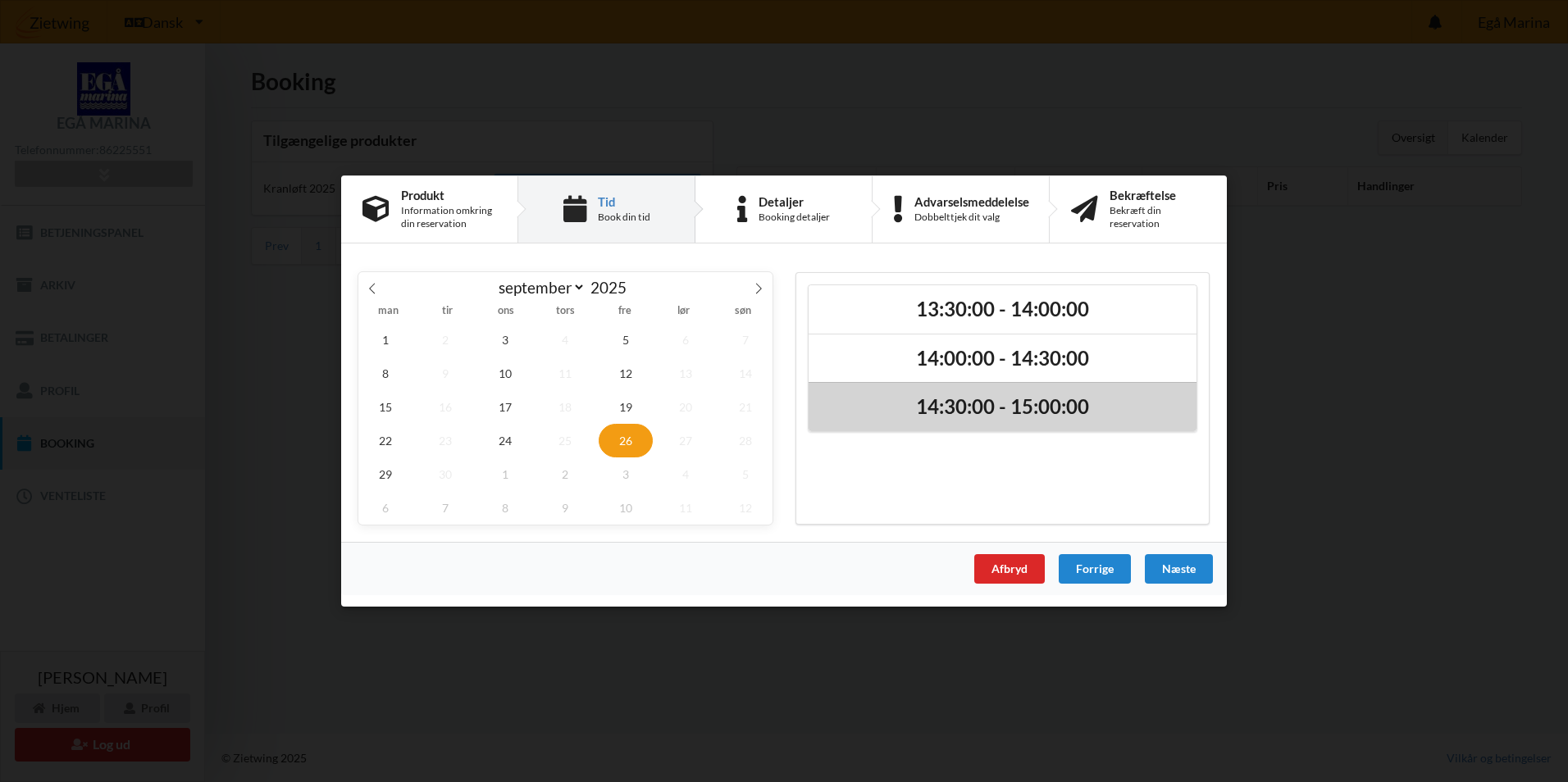
click at [930, 410] on h2 "14:30:00 - 15:00:00" at bounding box center [1002, 407] width 365 height 25
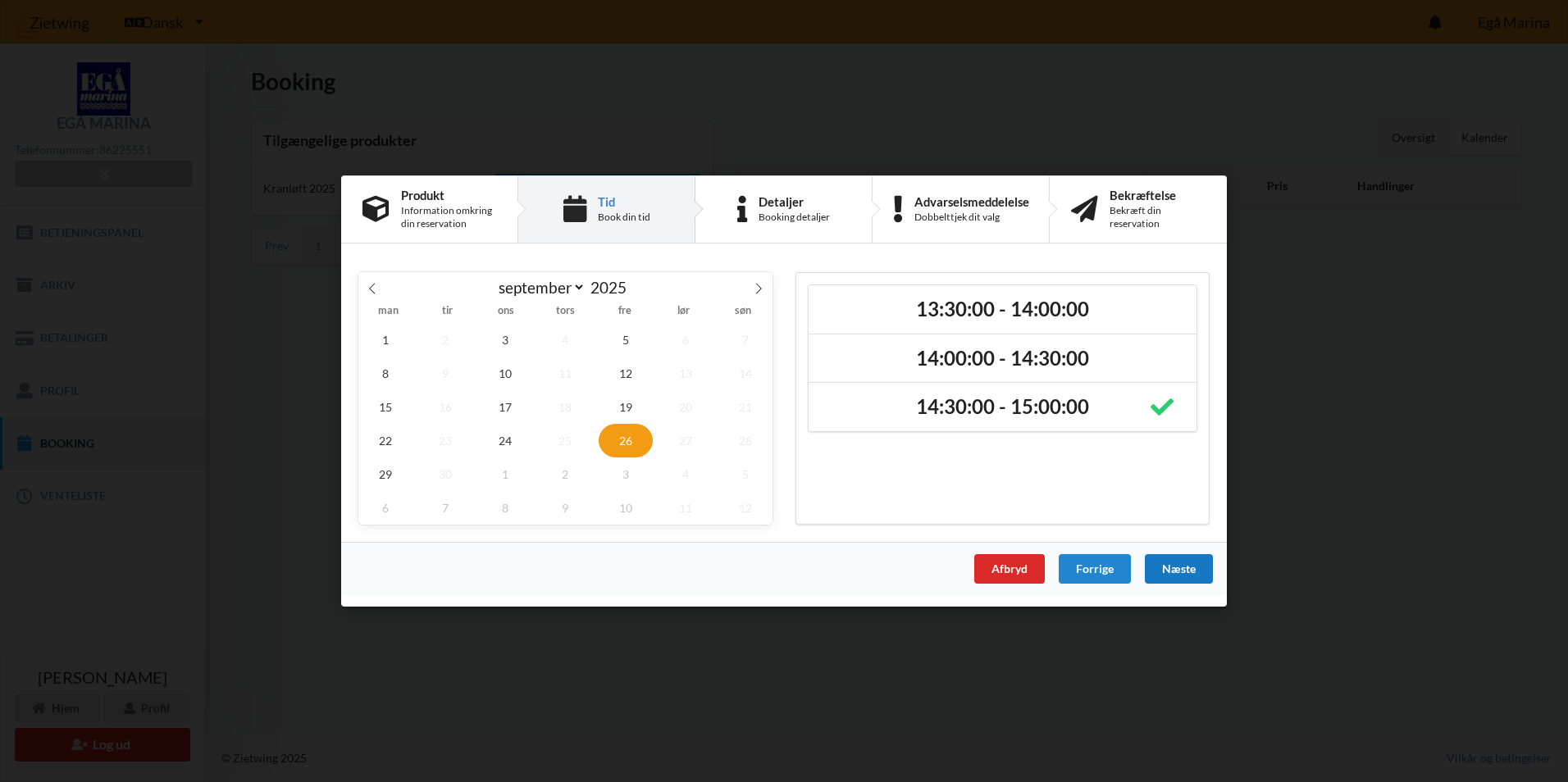
click at [1175, 566] on div "Næste" at bounding box center [1178, 569] width 68 height 30
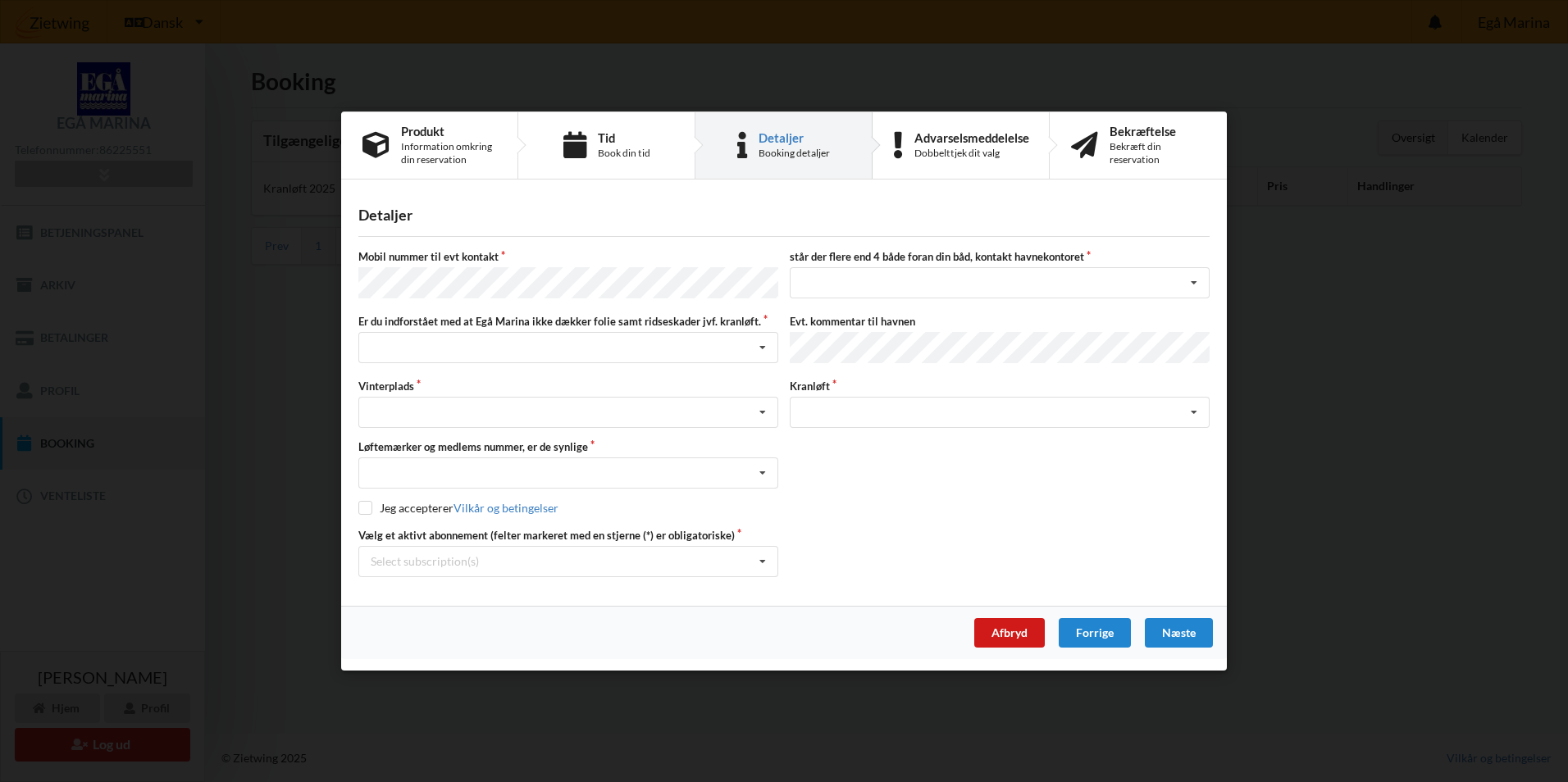
click at [1016, 631] on div "Afbryd" at bounding box center [1009, 633] width 71 height 30
